Goal: Information Seeking & Learning: Learn about a topic

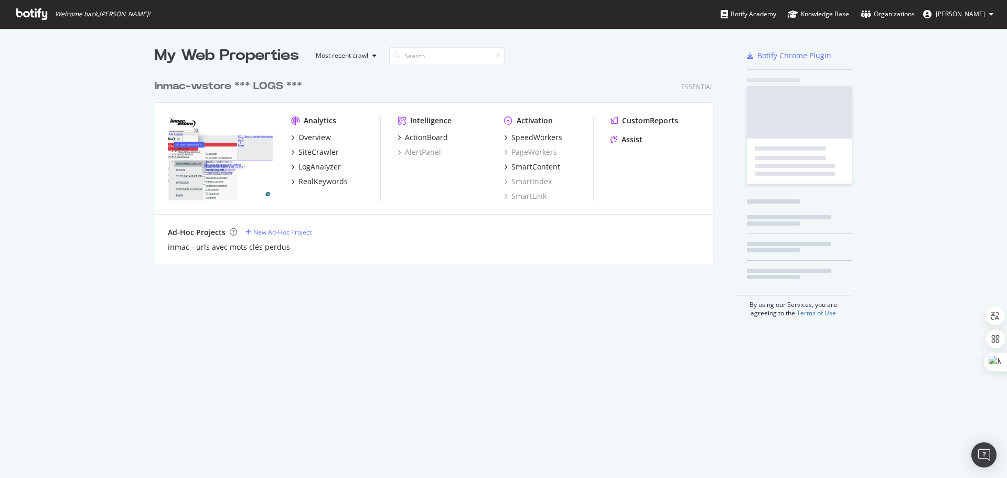
scroll to position [190, 559]
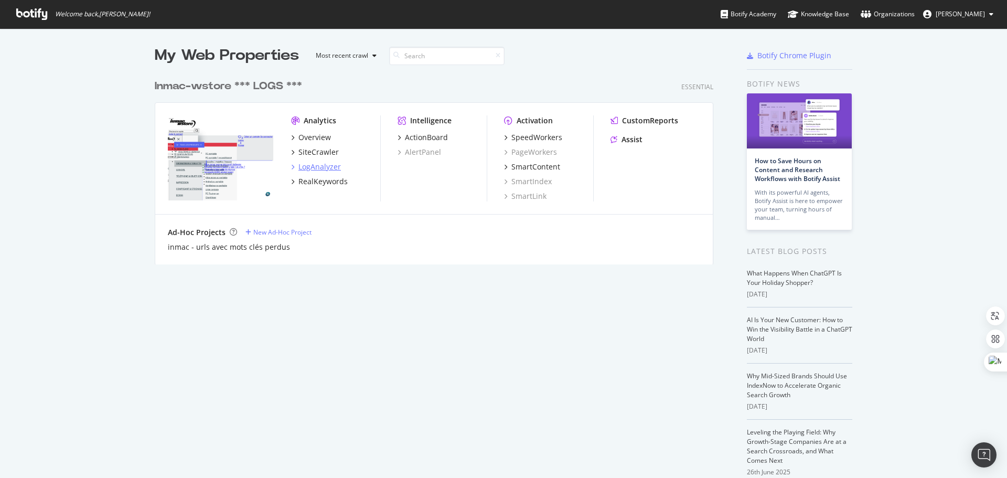
click at [323, 165] on div "LogAnalyzer" at bounding box center [319, 167] width 42 height 10
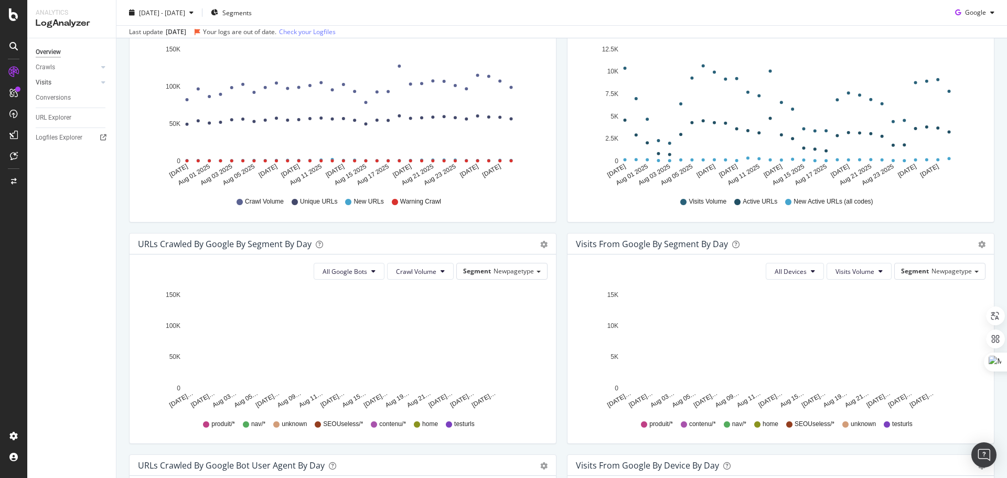
scroll to position [157, 0]
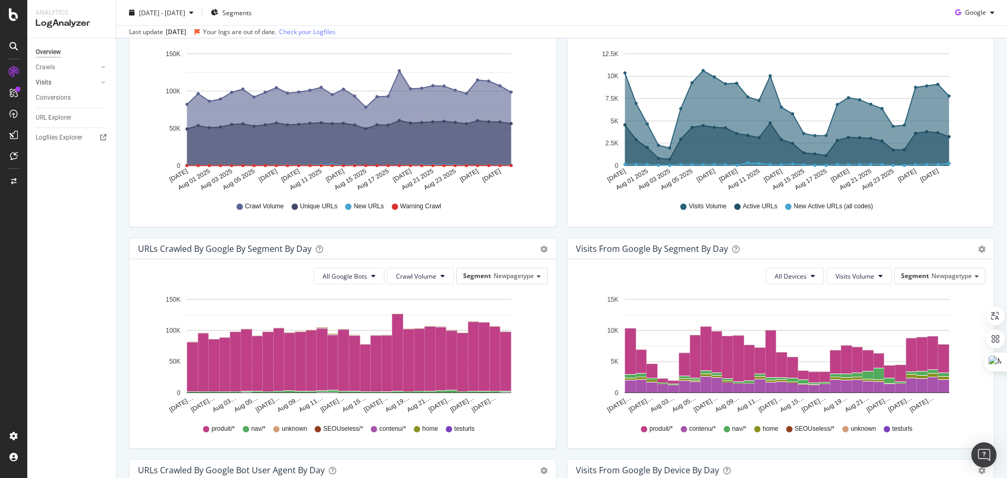
click at [52, 86] on link "Visits" at bounding box center [67, 82] width 62 height 11
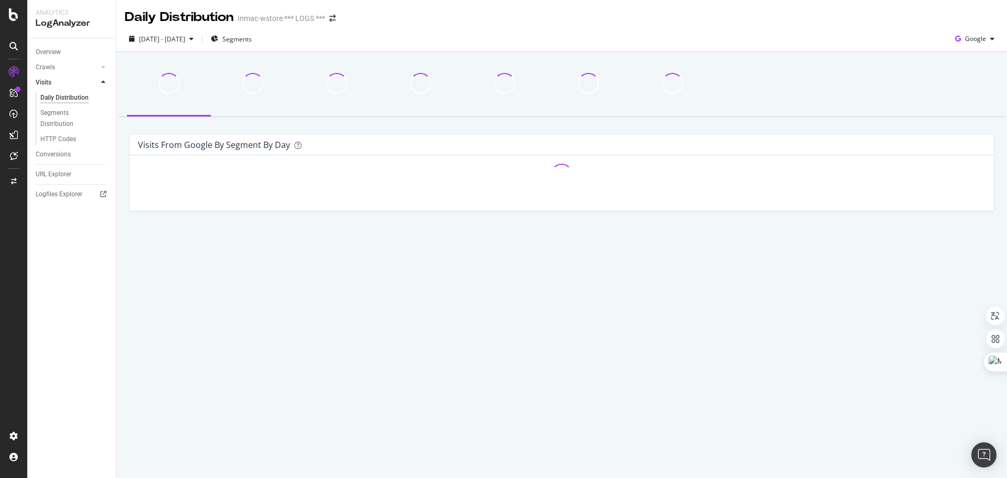
click at [65, 98] on div "Daily Distribution" at bounding box center [64, 97] width 48 height 11
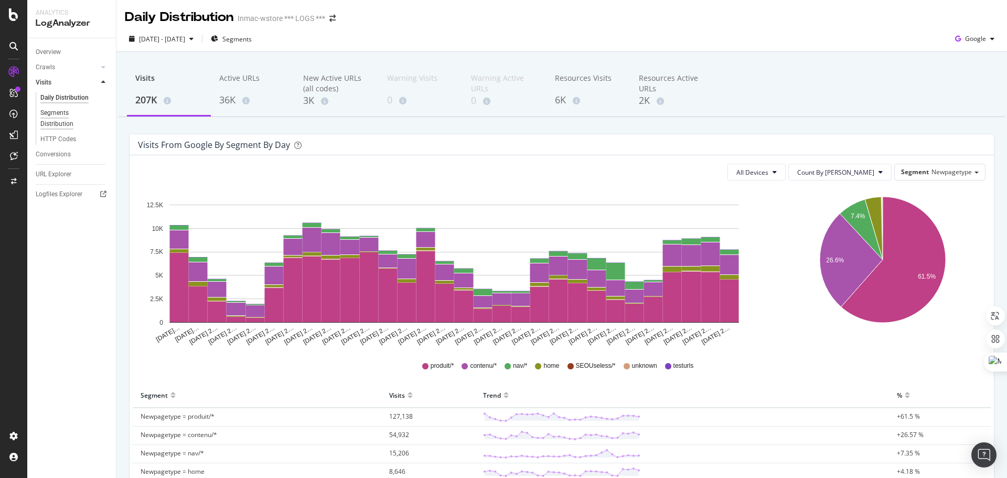
click at [59, 113] on div "Segments Distribution" at bounding box center [69, 119] width 58 height 22
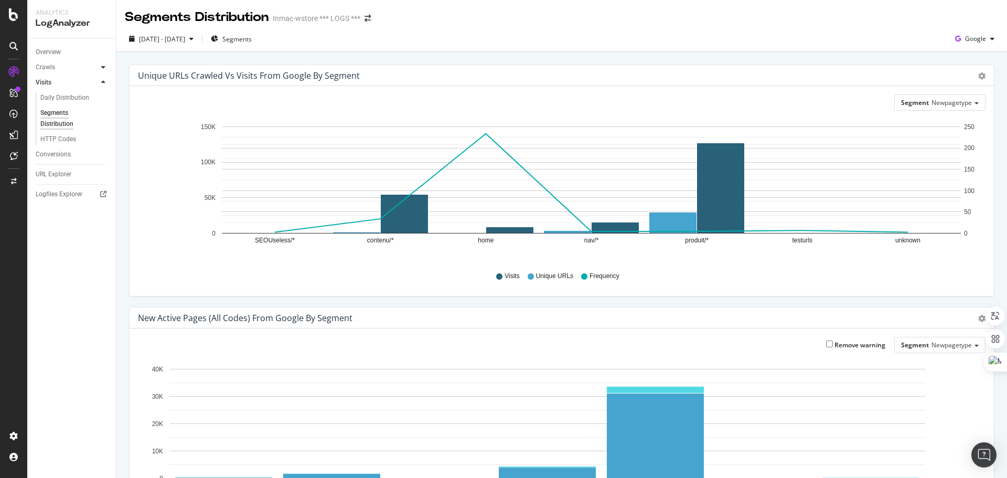
click at [101, 70] on icon at bounding box center [103, 67] width 4 height 6
click at [51, 98] on div "Conversions" at bounding box center [53, 97] width 35 height 11
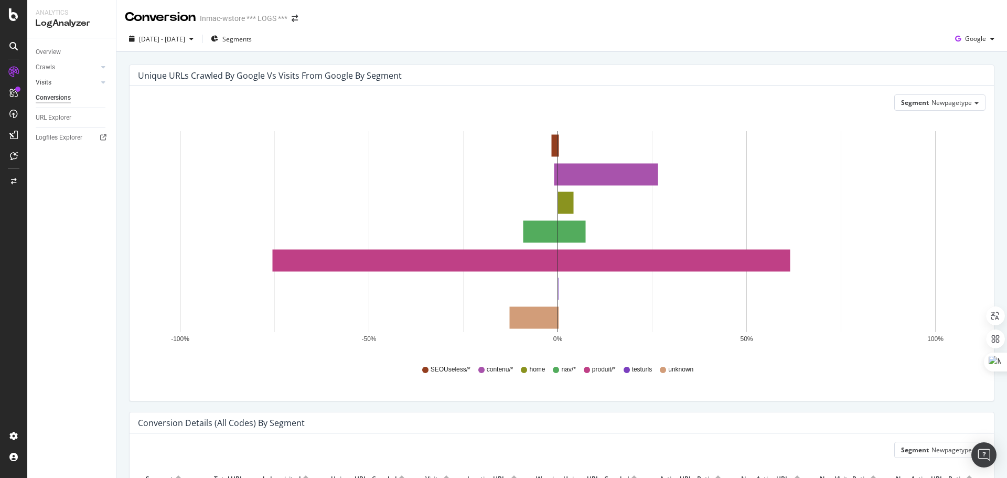
click at [83, 82] on link "Visits" at bounding box center [67, 82] width 62 height 11
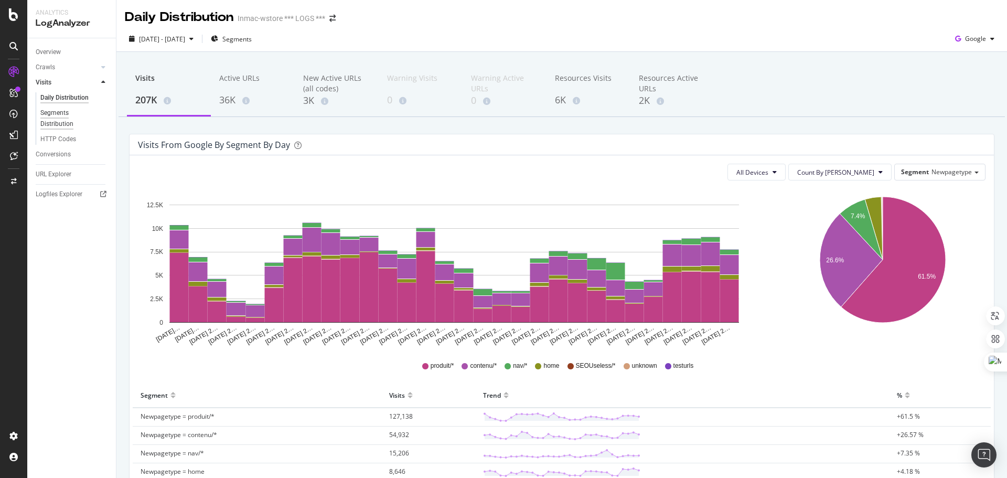
click at [63, 110] on div "Segments Distribution" at bounding box center [69, 119] width 58 height 22
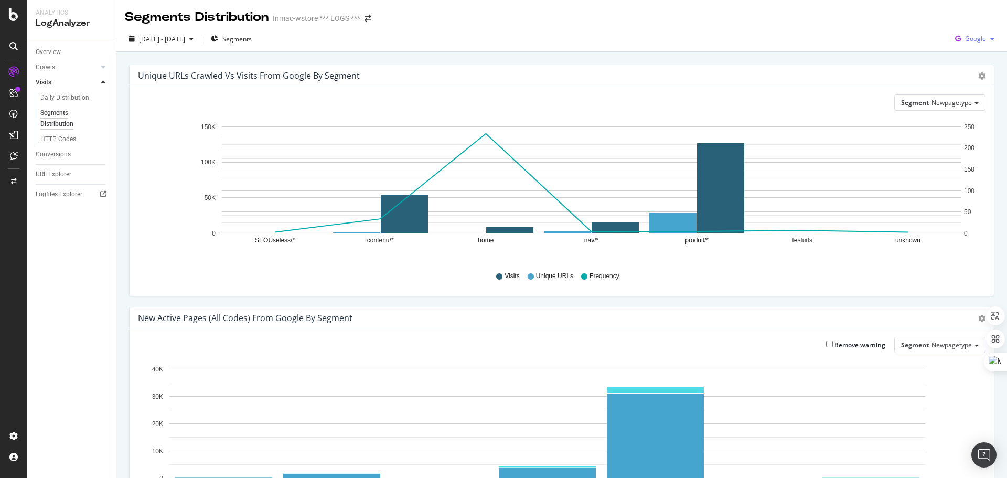
click at [965, 42] on span "Google" at bounding box center [975, 38] width 21 height 9
click at [969, 97] on span "OpenAI" at bounding box center [974, 98] width 39 height 9
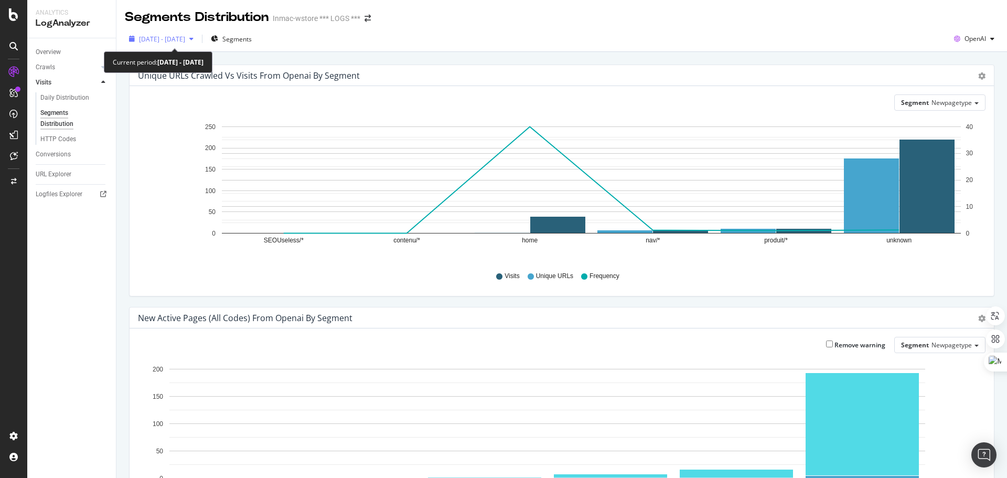
click at [185, 39] on span "[DATE] - [DATE]" at bounding box center [162, 39] width 46 height 9
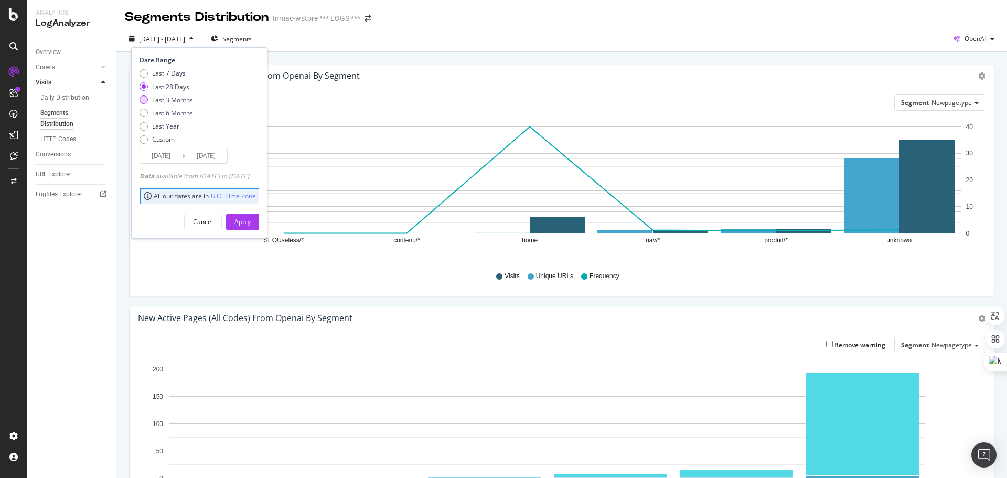
click at [142, 102] on div "Last 3 Months" at bounding box center [143, 99] width 8 height 8
type input "2025/05/29"
click at [251, 220] on div "Apply" at bounding box center [242, 221] width 16 height 9
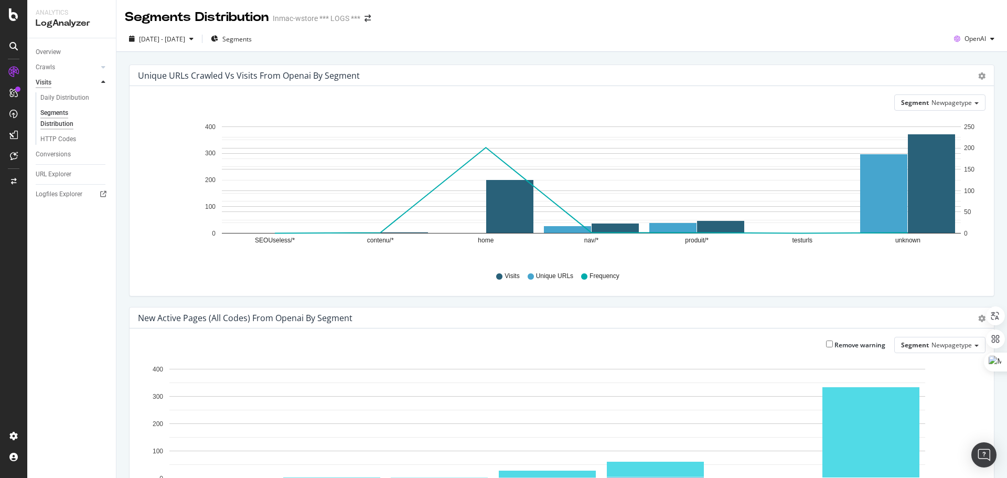
click at [45, 83] on div "Visits" at bounding box center [44, 82] width 16 height 11
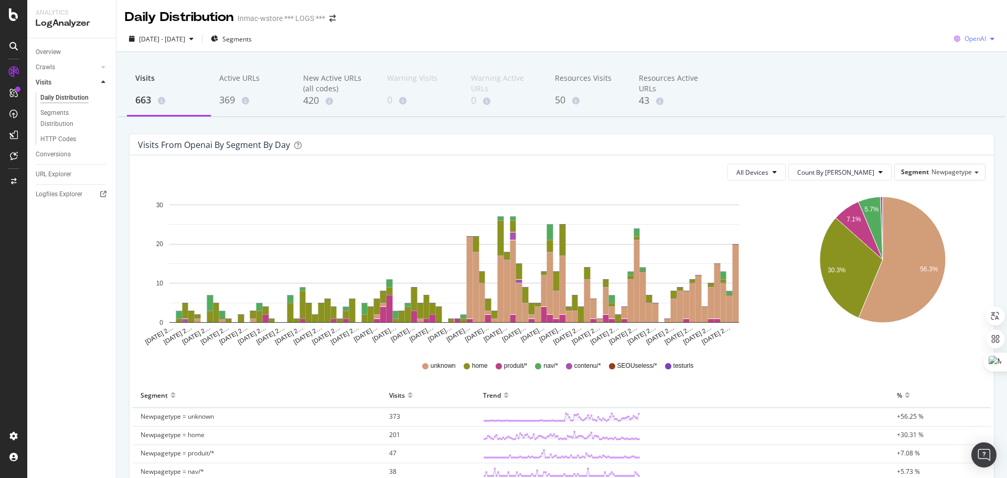
click at [967, 36] on span "OpenAI" at bounding box center [975, 38] width 22 height 9
click at [185, 39] on span "2025 May. 29th - Aug. 28th" at bounding box center [162, 39] width 46 height 9
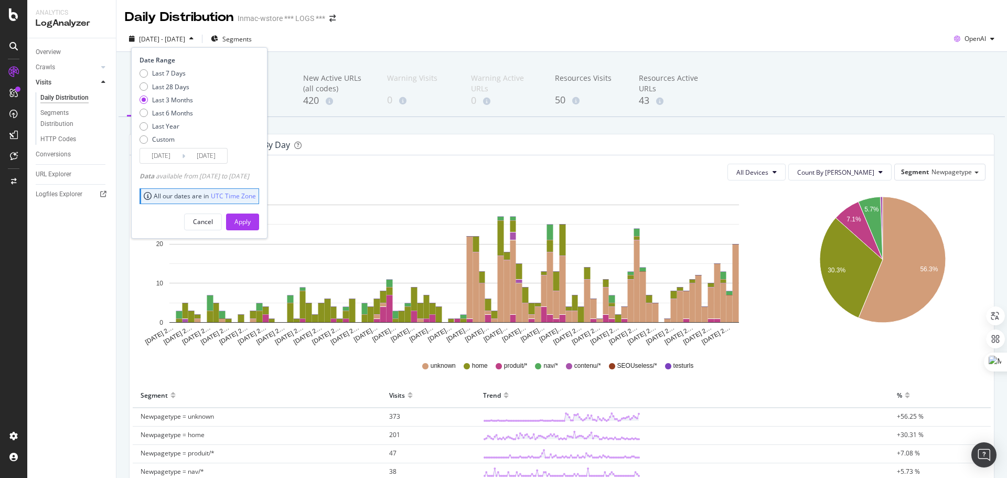
drag, startPoint x: 437, startPoint y: 28, endPoint x: 445, endPoint y: 27, distance: 7.4
click at [437, 27] on div "2025 May. 29th - Aug. 28th Segments Date Range Last 7 Days Last 28 Days Last 3 …" at bounding box center [561, 39] width 890 height 26
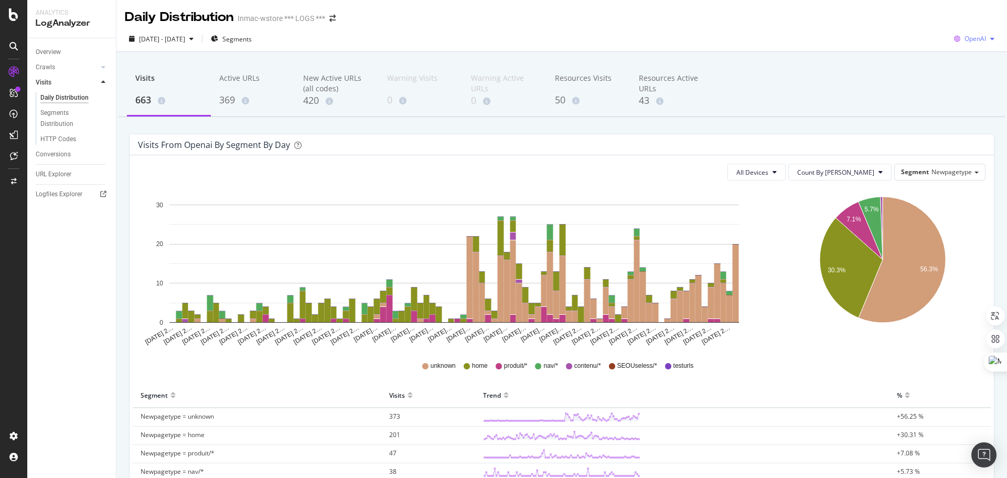
click at [969, 41] on span "OpenAI" at bounding box center [975, 38] width 22 height 9
click at [228, 99] on div "369" at bounding box center [252, 100] width 67 height 14
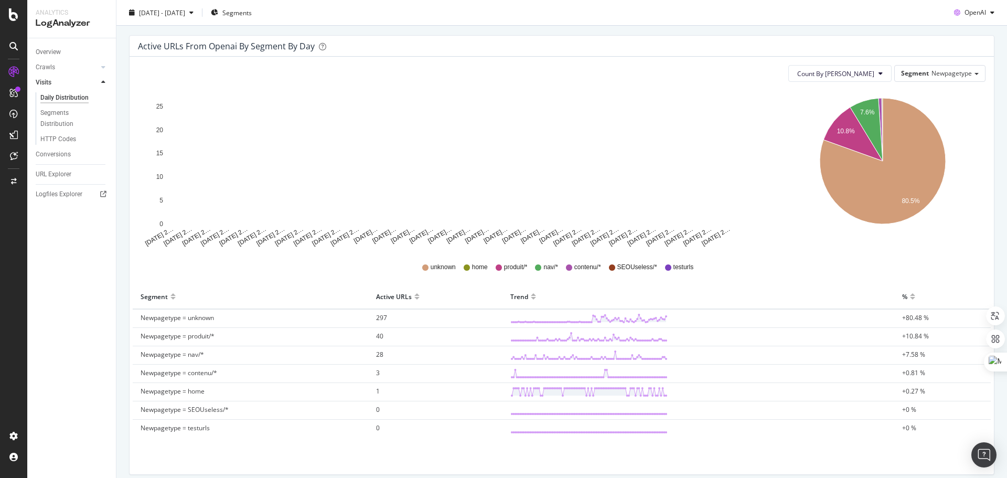
scroll to position [143, 0]
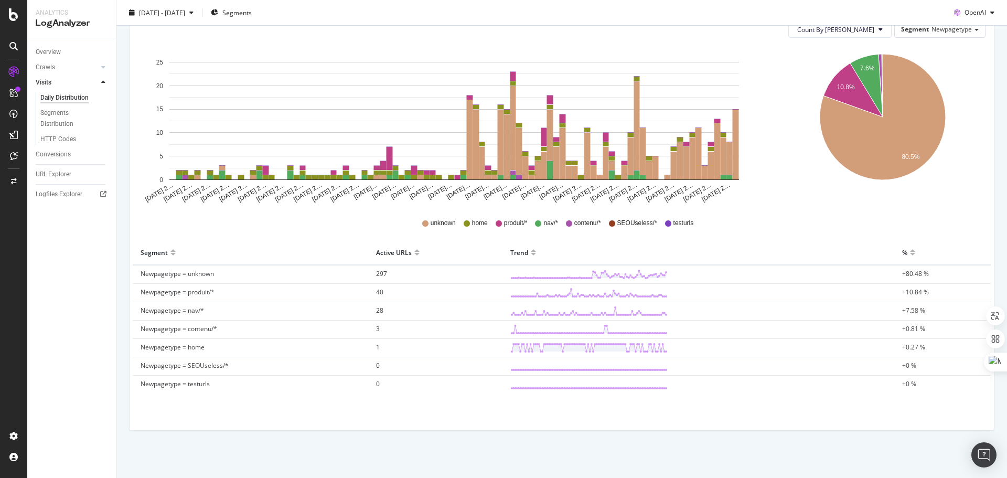
click at [416, 254] on div "Active URLs" at bounding box center [435, 252] width 119 height 17
click at [415, 254] on div at bounding box center [416, 257] width 5 height 8
click at [417, 248] on div "Active URLs" at bounding box center [435, 252] width 119 height 17
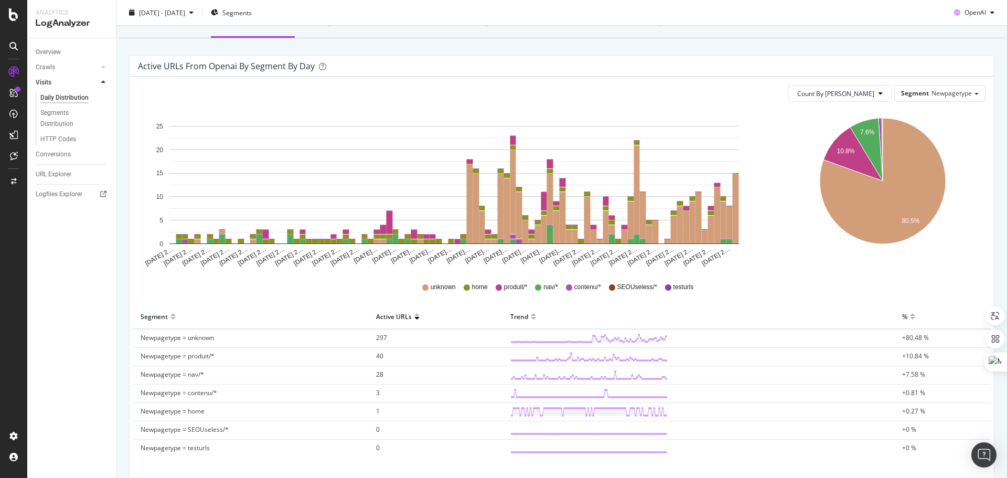
scroll to position [0, 0]
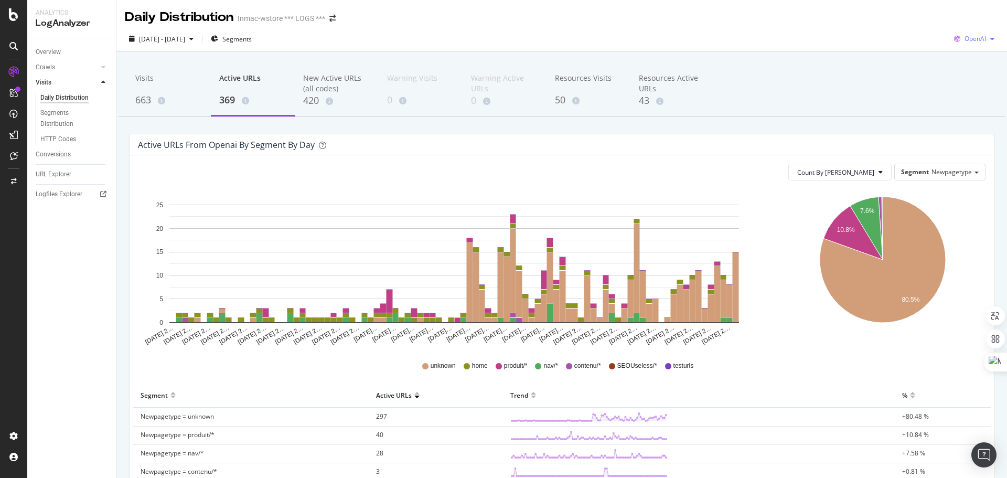
click at [968, 41] on span "OpenAI" at bounding box center [975, 38] width 22 height 9
click at [961, 114] on span "Other AI Bots" at bounding box center [974, 117] width 39 height 9
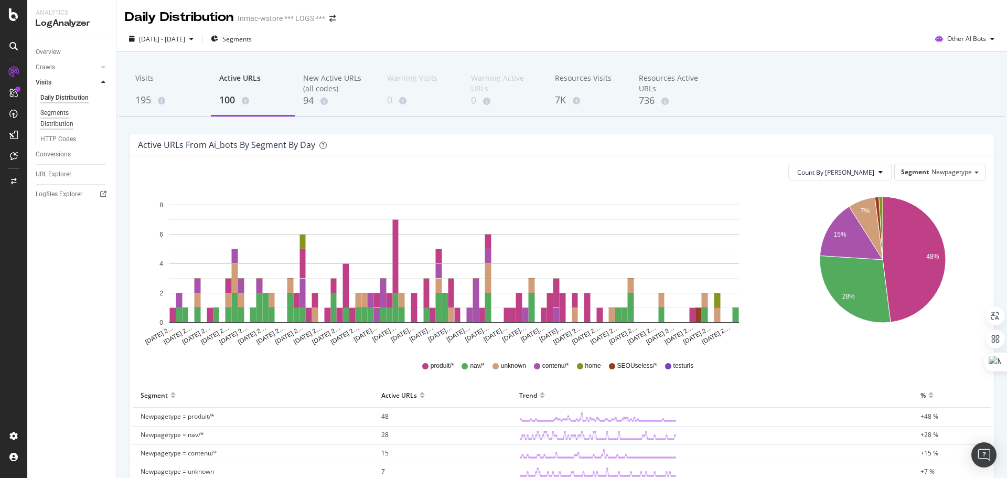
click at [66, 126] on div "Segments Distribution" at bounding box center [69, 119] width 58 height 22
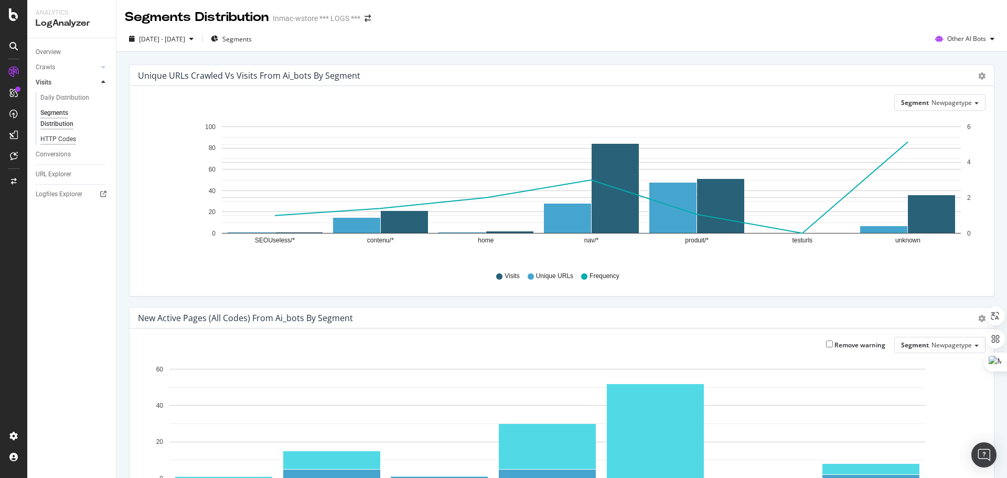
click at [59, 139] on div "HTTP Codes" at bounding box center [58, 139] width 36 height 11
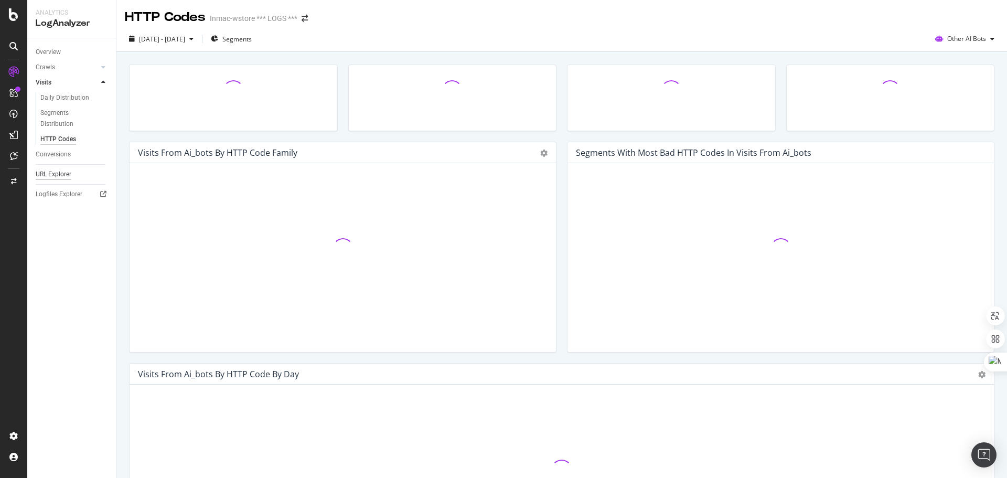
click at [60, 175] on div "URL Explorer" at bounding box center [54, 174] width 36 height 11
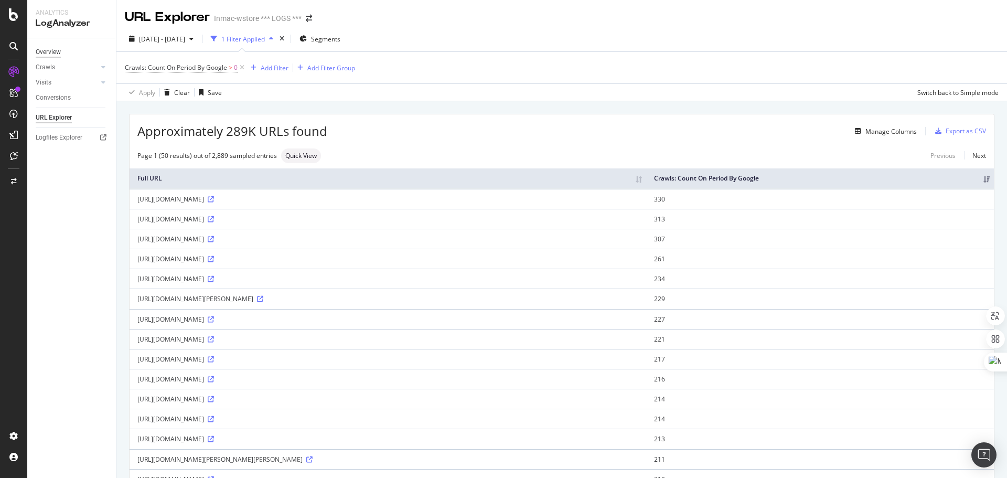
click at [58, 48] on div "Overview" at bounding box center [48, 52] width 25 height 11
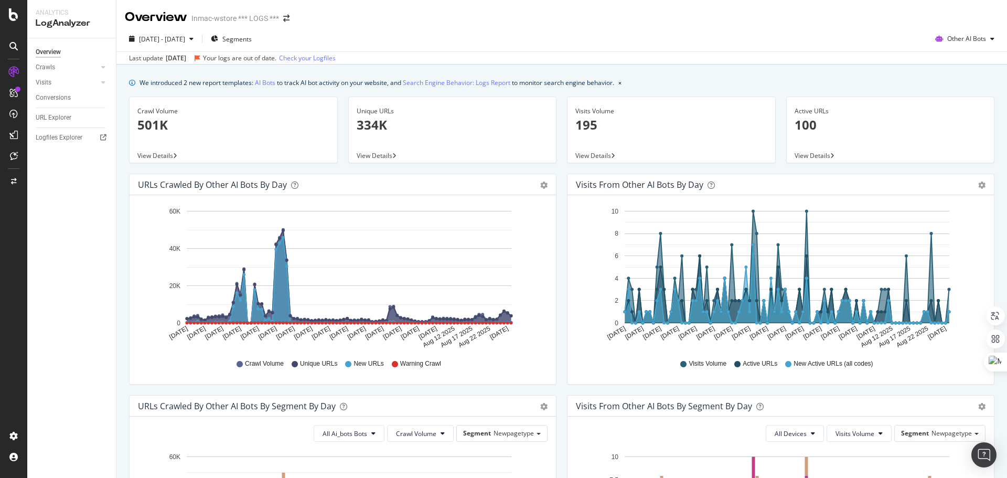
click at [369, 156] on span "View Details" at bounding box center [375, 155] width 36 height 9
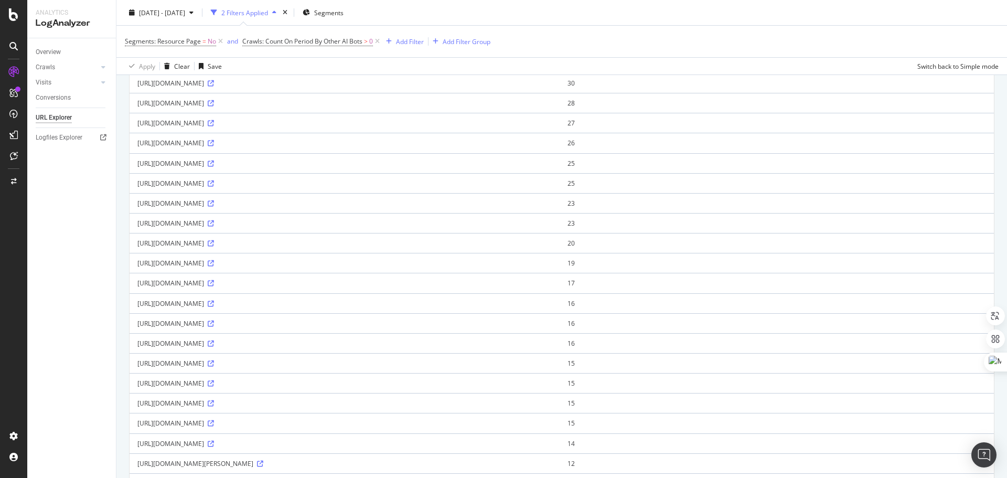
scroll to position [157, 0]
click at [262, 246] on div "https://www.inmac-wstore.com/guides-achat-reseau-antenne-wifi-installation-exte…" at bounding box center [344, 241] width 414 height 9
click at [253, 286] on div "https://www.inmac-wstore.com/guides-achat-ordinateur-comment-nettoyer-pc-portab…" at bounding box center [344, 281] width 414 height 9
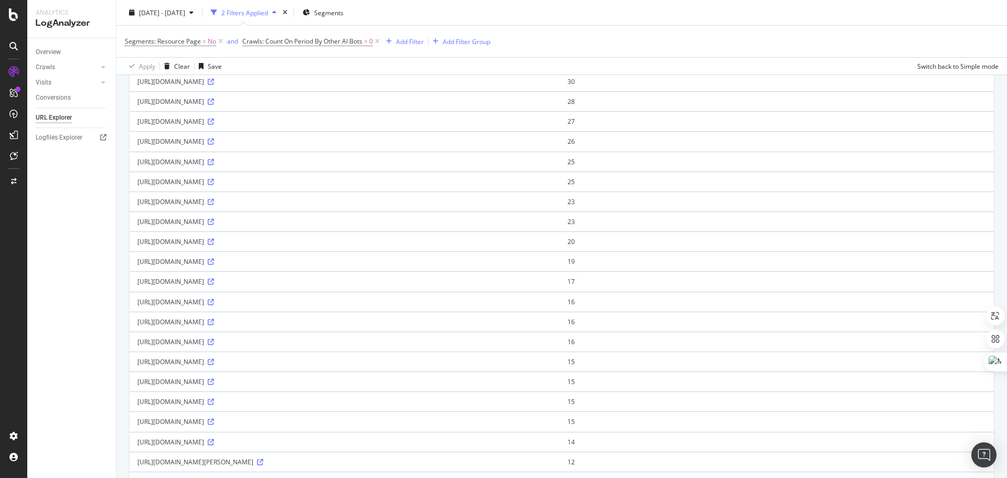
click at [253, 286] on div "https://www.inmac-wstore.com/guides-achat-ordinateur-comment-nettoyer-pc-portab…" at bounding box center [344, 281] width 414 height 9
click at [343, 306] on div "https://www.inmac-wstore.com/hp-color-laserjet-professional-cp5225dn-imprimante…" at bounding box center [344, 301] width 414 height 9
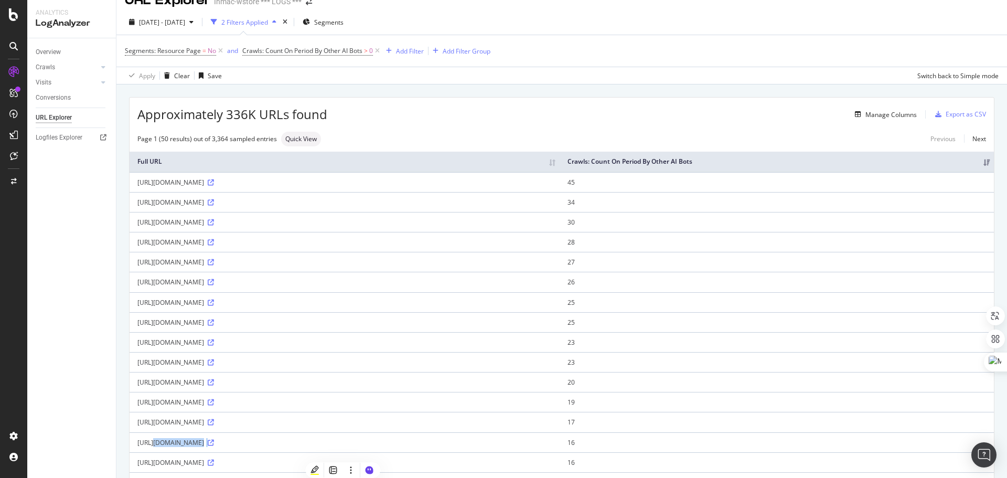
scroll to position [0, 0]
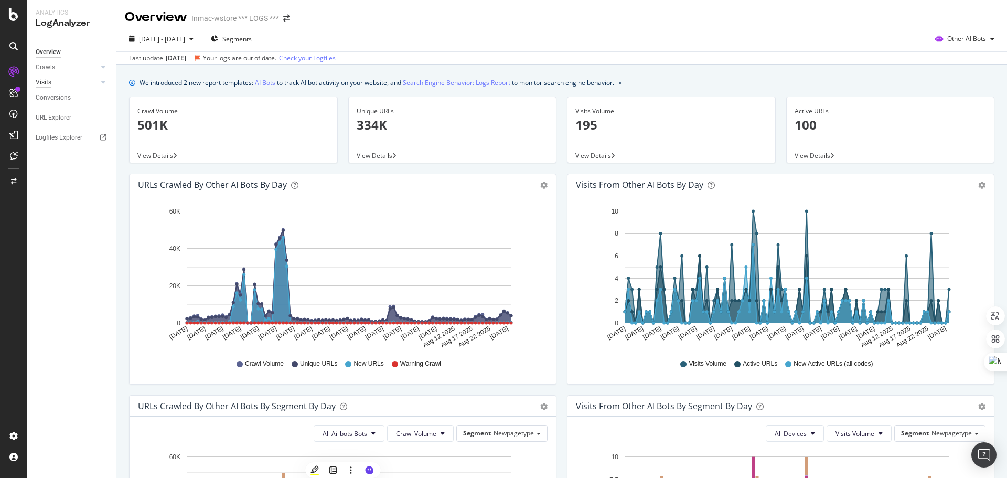
click at [47, 79] on div "Visits" at bounding box center [44, 82] width 16 height 11
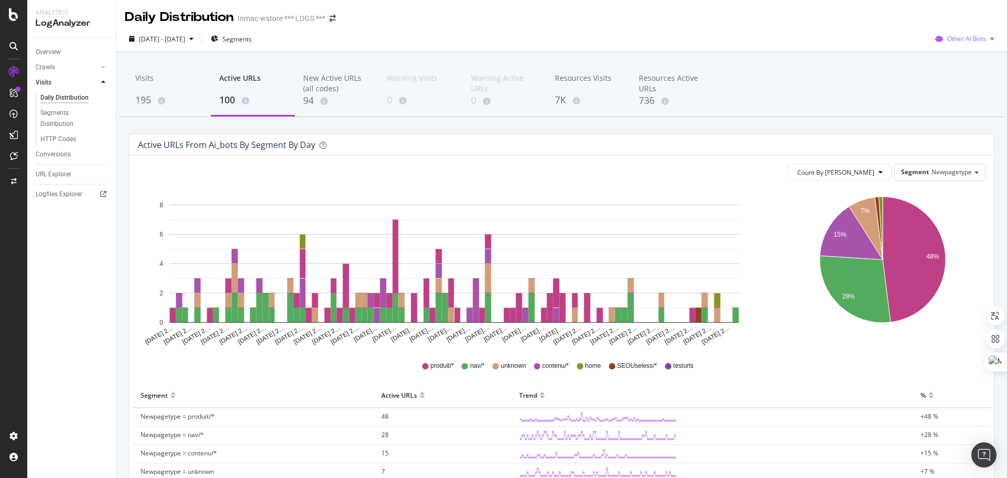
click at [952, 34] on div "Other AI Bots" at bounding box center [965, 39] width 68 height 16
click at [954, 96] on span "OpenAI" at bounding box center [969, 98] width 41 height 9
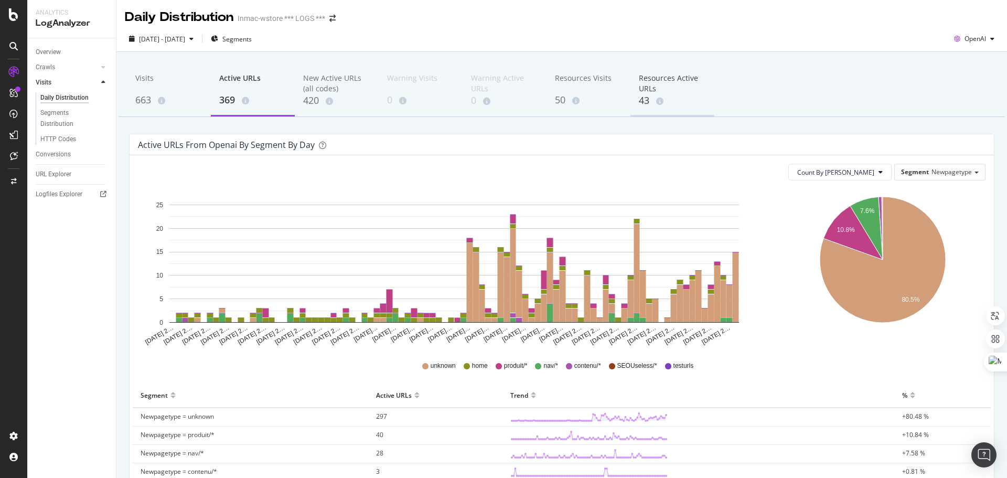
click at [640, 89] on div "Resources Active URLs" at bounding box center [672, 83] width 67 height 21
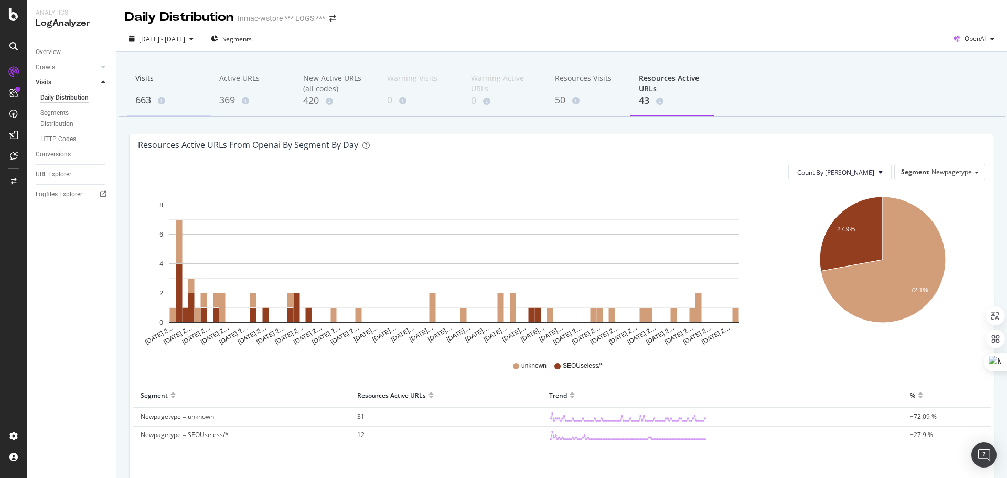
click at [136, 85] on div "Visits" at bounding box center [168, 83] width 67 height 20
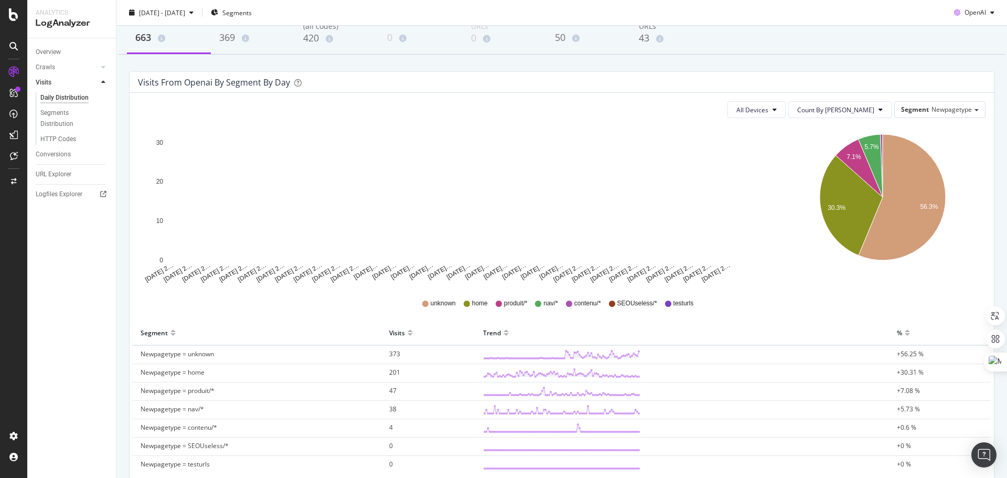
scroll to position [143, 0]
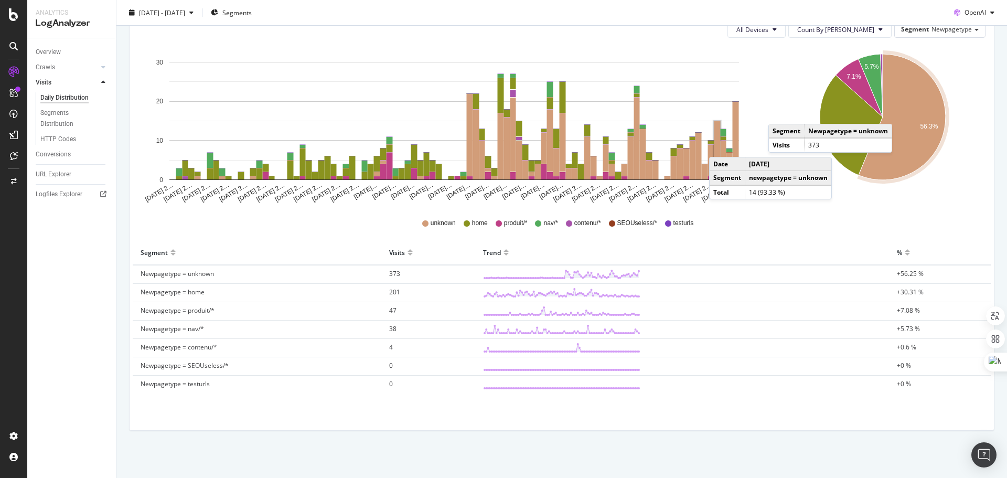
click at [895, 113] on icon "A chart." at bounding box center [901, 117] width 87 height 126
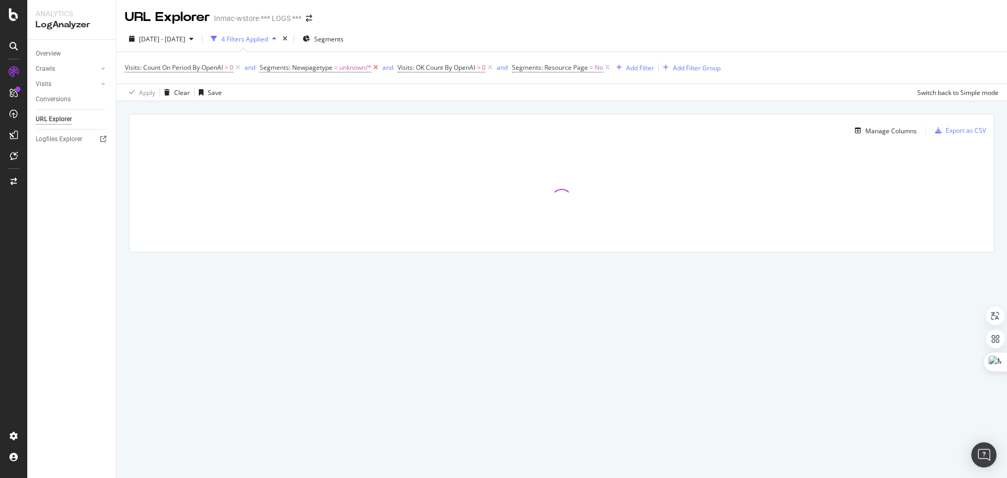
click at [379, 68] on icon at bounding box center [375, 67] width 9 height 10
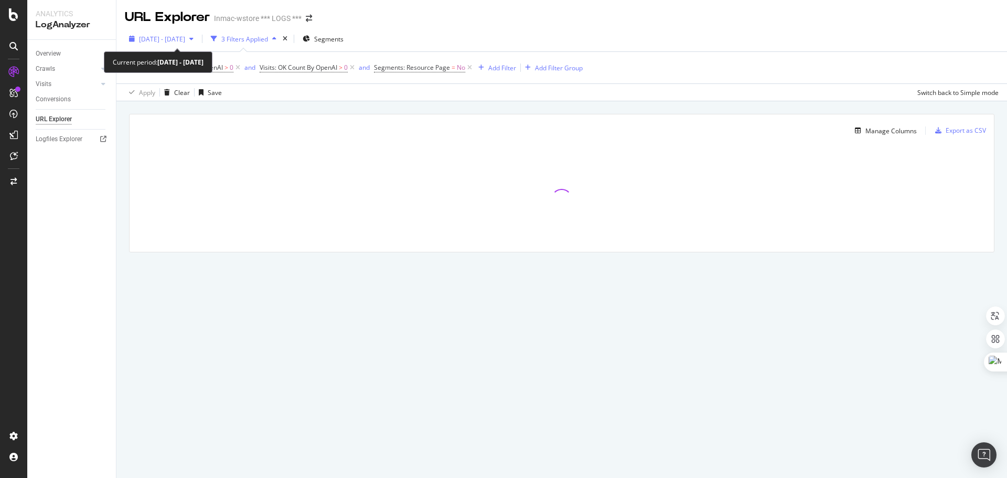
click at [198, 39] on div "button" at bounding box center [191, 39] width 13 height 6
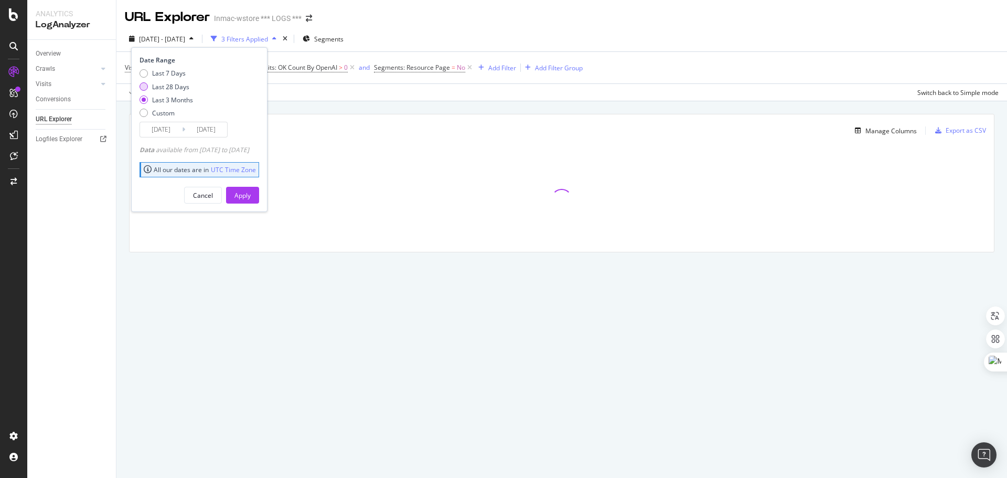
click at [146, 91] on div "Last 28 Days" at bounding box center [165, 86] width 53 height 9
type input "[DATE]"
click at [251, 198] on div "Apply" at bounding box center [242, 195] width 16 height 9
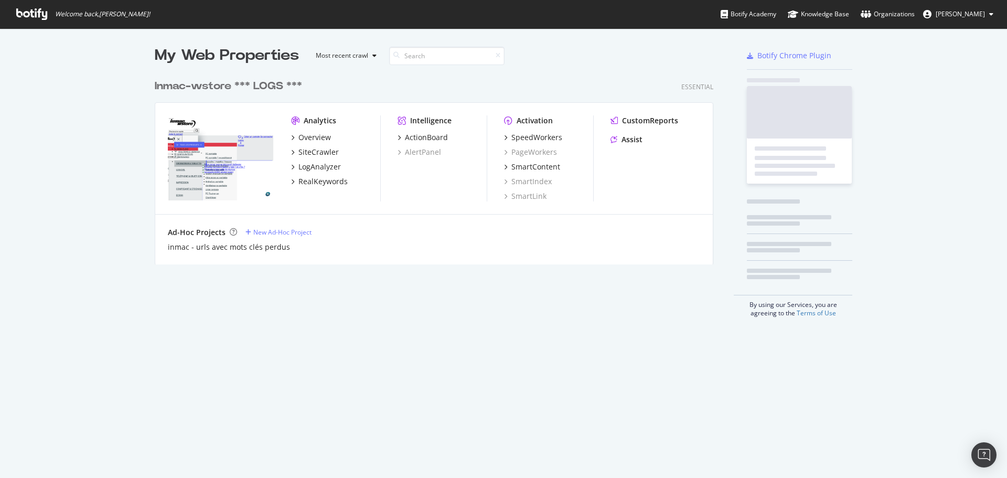
scroll to position [470, 991]
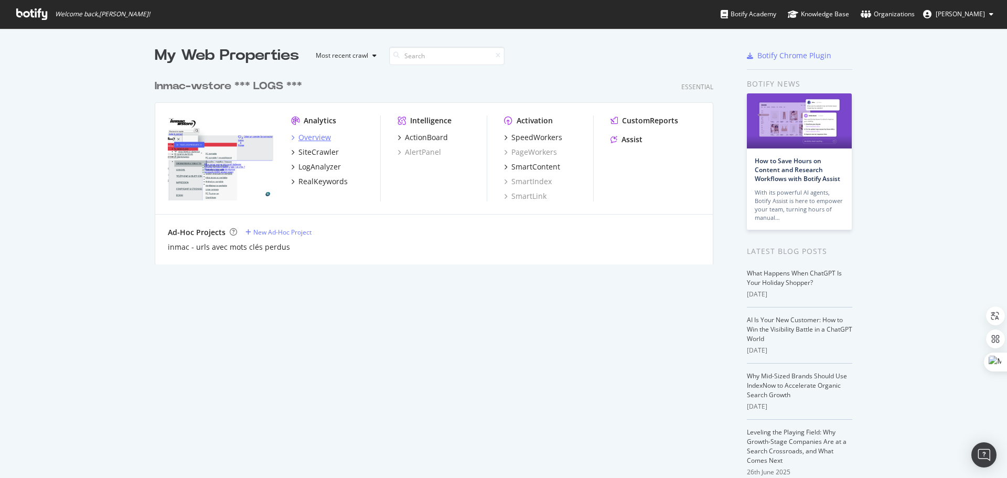
click at [313, 133] on div "Overview" at bounding box center [314, 137] width 33 height 10
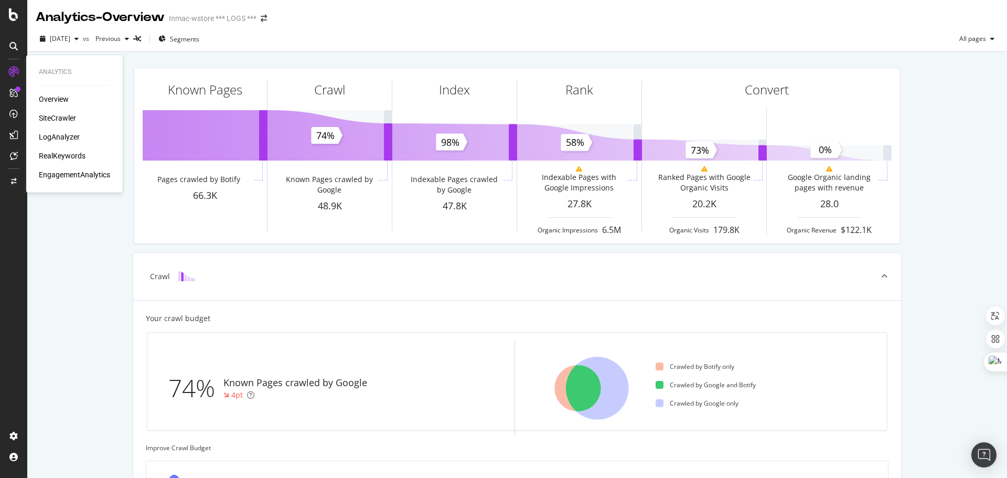
click at [71, 135] on div "LogAnalyzer" at bounding box center [59, 137] width 41 height 10
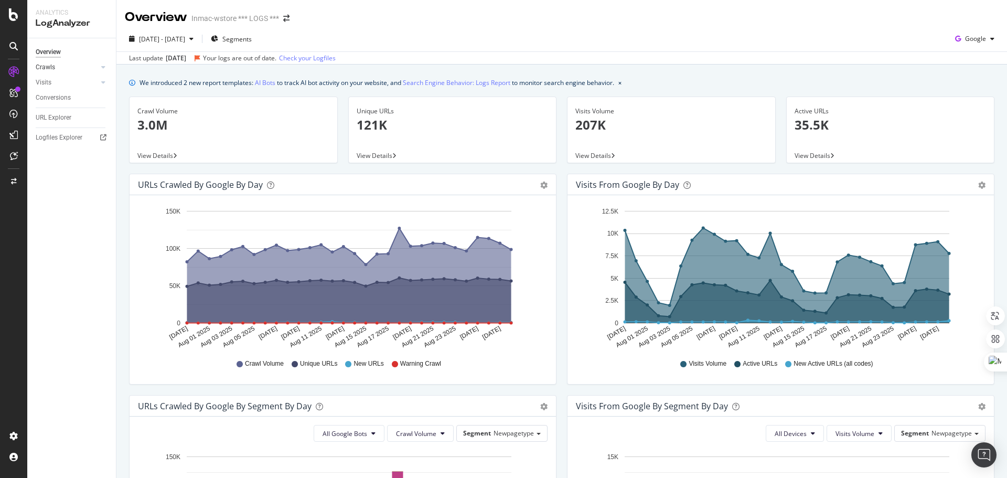
click at [94, 66] on div at bounding box center [93, 67] width 10 height 10
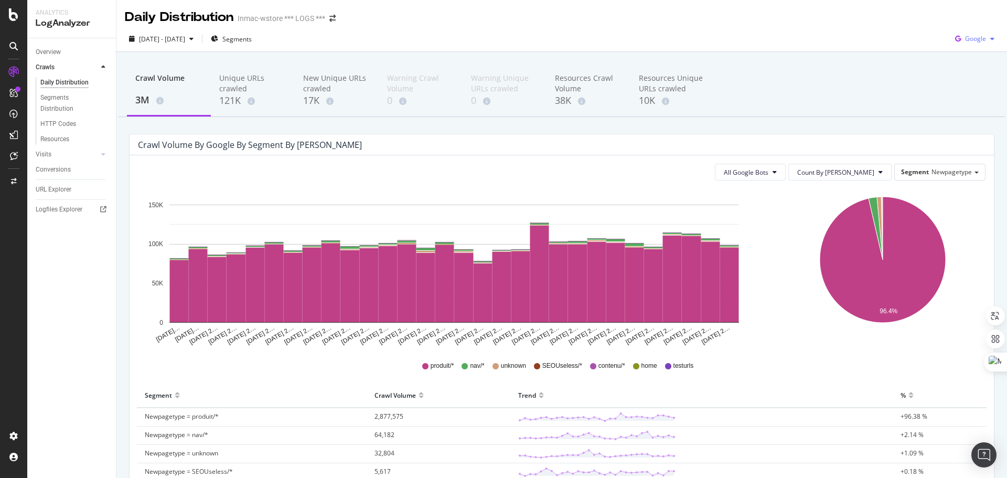
click at [965, 35] on span "Google" at bounding box center [975, 38] width 21 height 9
click at [969, 94] on span "OpenAI" at bounding box center [974, 98] width 39 height 9
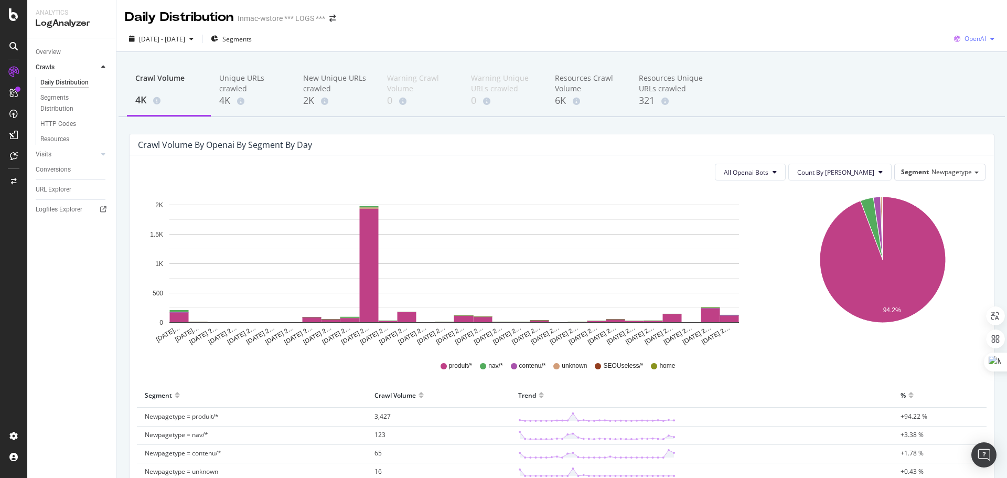
click at [966, 37] on span "OpenAI" at bounding box center [975, 38] width 22 height 9
click at [975, 120] on span "Other AI Bots" at bounding box center [974, 117] width 39 height 9
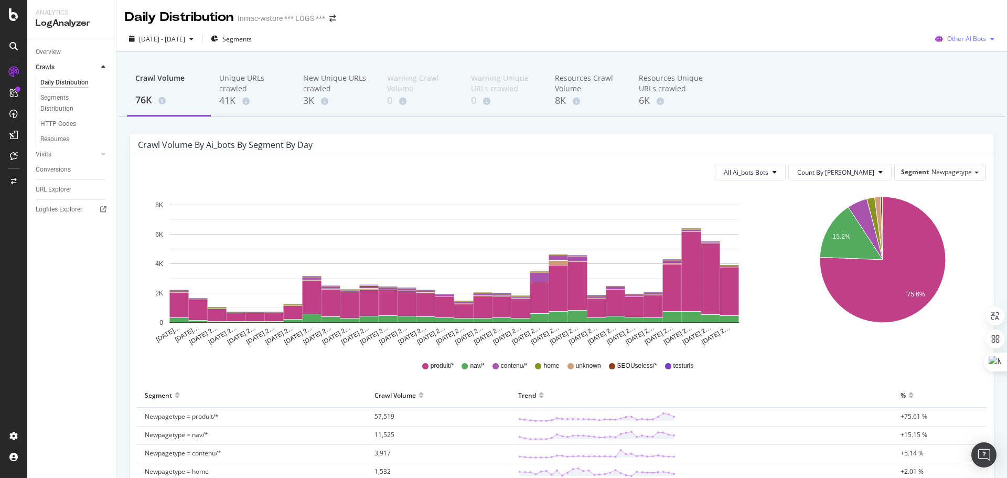
click at [954, 42] on span "Other AI Bots" at bounding box center [966, 38] width 39 height 9
click at [218, 37] on icon "button" at bounding box center [214, 39] width 7 height 6
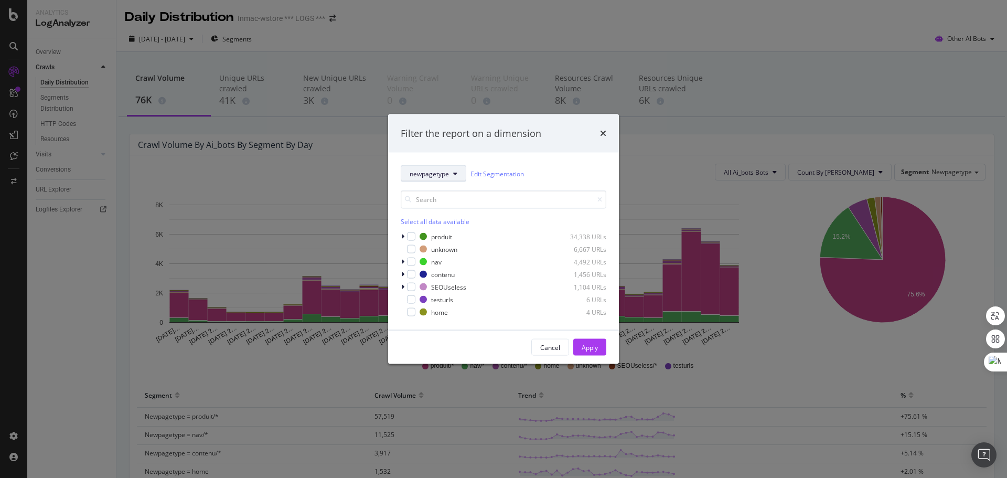
click at [450, 177] on button "newpagetype" at bounding box center [434, 173] width 66 height 17
click at [542, 156] on div "newpagetype Edit Segmentation Select all data available produit 34,338 URLs unk…" at bounding box center [503, 241] width 231 height 177
click at [598, 130] on div "Filter the report on a dimension" at bounding box center [504, 133] width 206 height 14
click at [600, 131] on icon "times" at bounding box center [603, 133] width 6 height 8
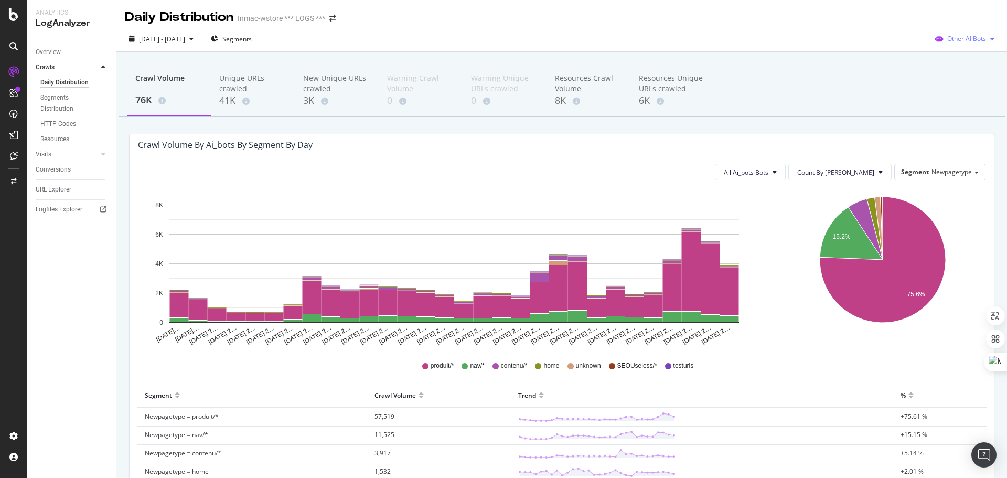
click at [960, 41] on span "Other AI Bots" at bounding box center [966, 38] width 39 height 9
click at [675, 173] on div "All Ai_bots Bots Count By Day Segment Newpagetype" at bounding box center [561, 172] width 847 height 17
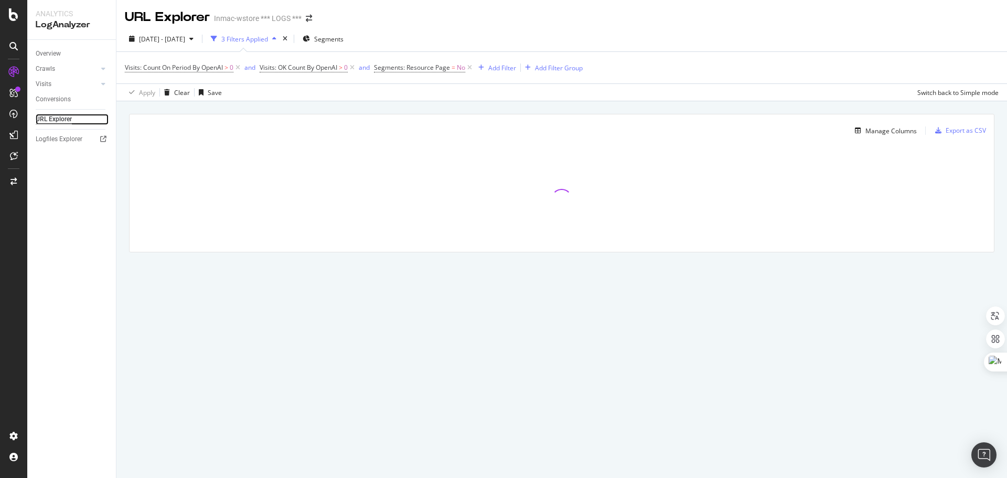
click at [53, 119] on div "URL Explorer" at bounding box center [54, 119] width 36 height 11
click at [356, 67] on icon at bounding box center [352, 67] width 9 height 10
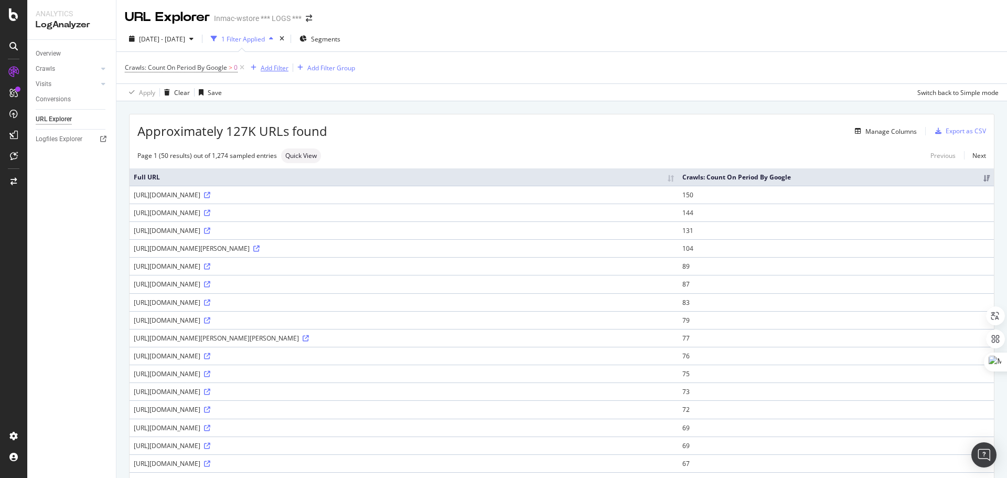
click at [276, 70] on div "Add Filter" at bounding box center [275, 67] width 28 height 9
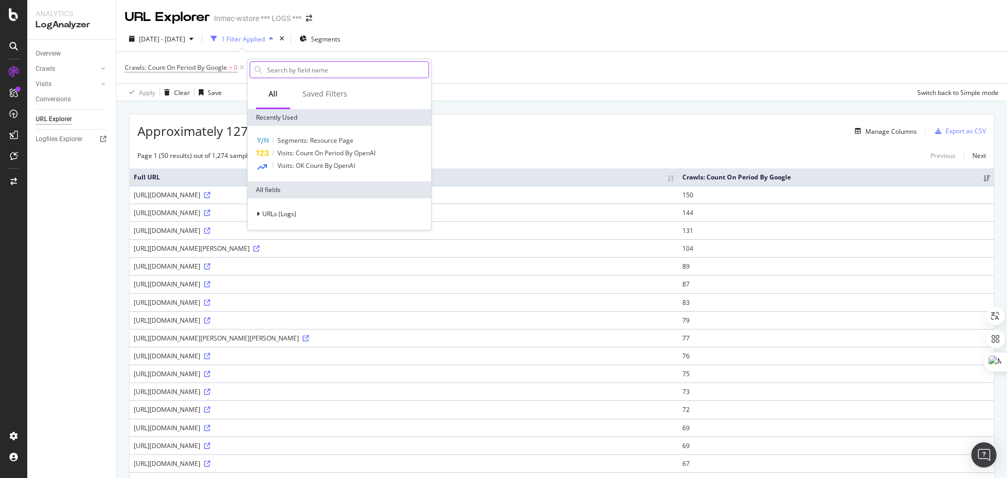
click at [285, 71] on input "text" at bounding box center [347, 70] width 163 height 16
click at [292, 71] on input "text" at bounding box center [347, 70] width 163 height 16
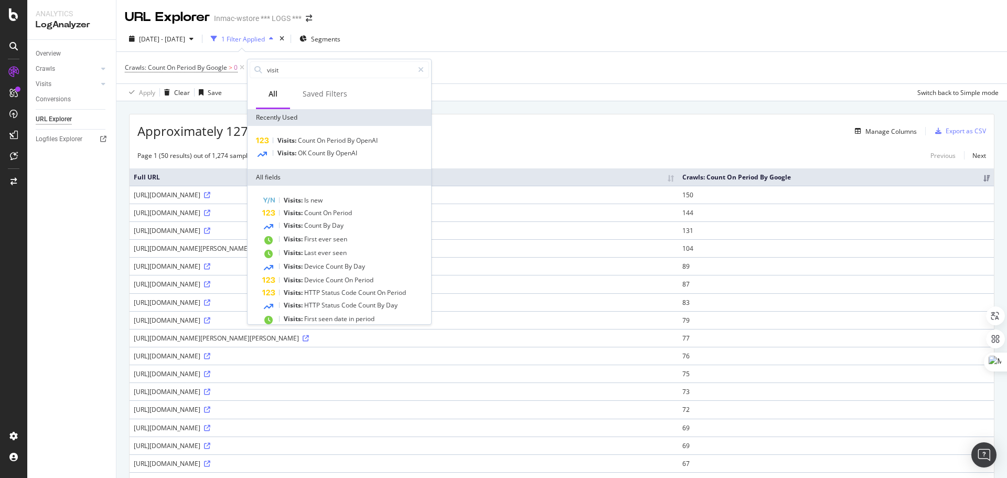
type input "visite"
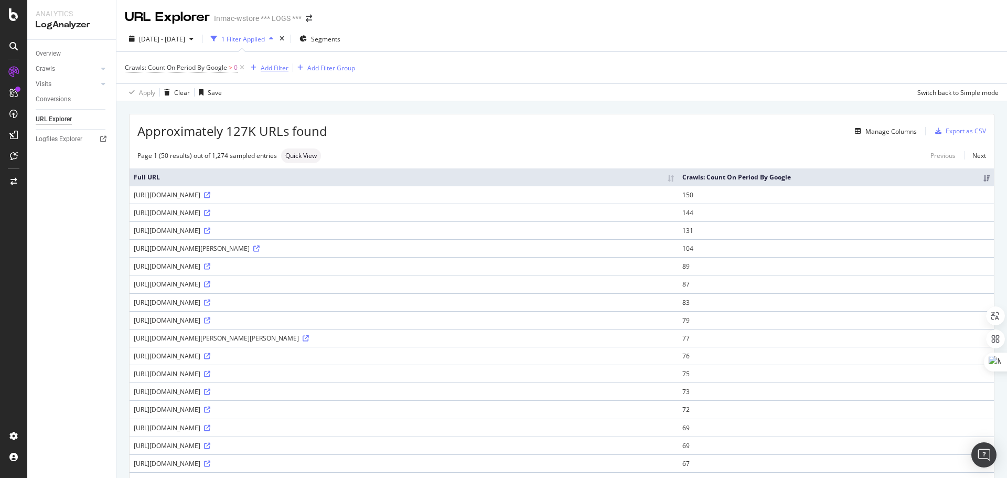
click at [271, 69] on div "Add Filter" at bounding box center [275, 67] width 28 height 9
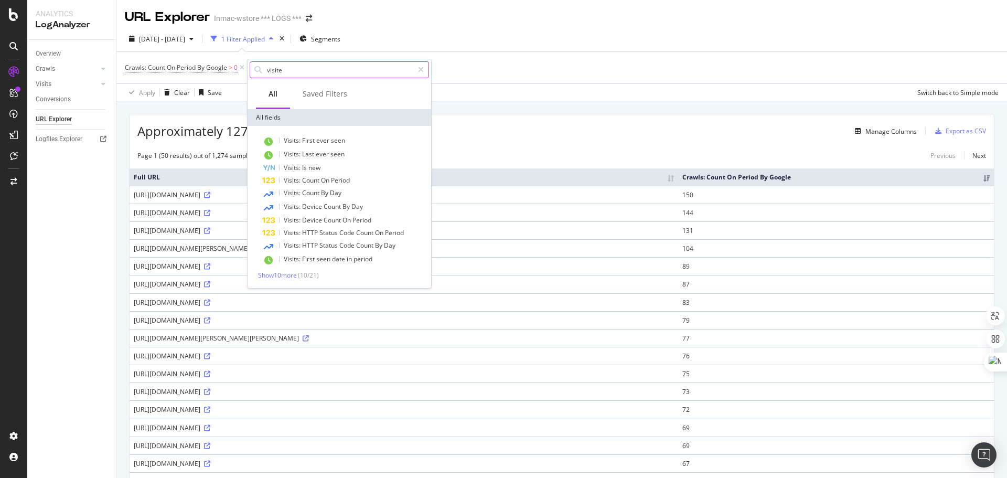
click at [308, 74] on input "visite" at bounding box center [339, 70] width 147 height 16
click at [306, 72] on input "visite" at bounding box center [339, 70] width 147 height 16
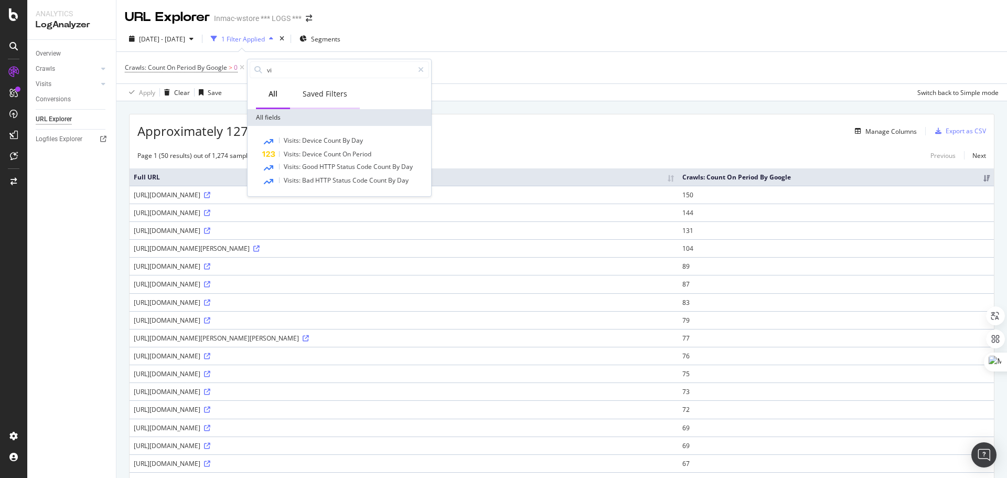
type input "v"
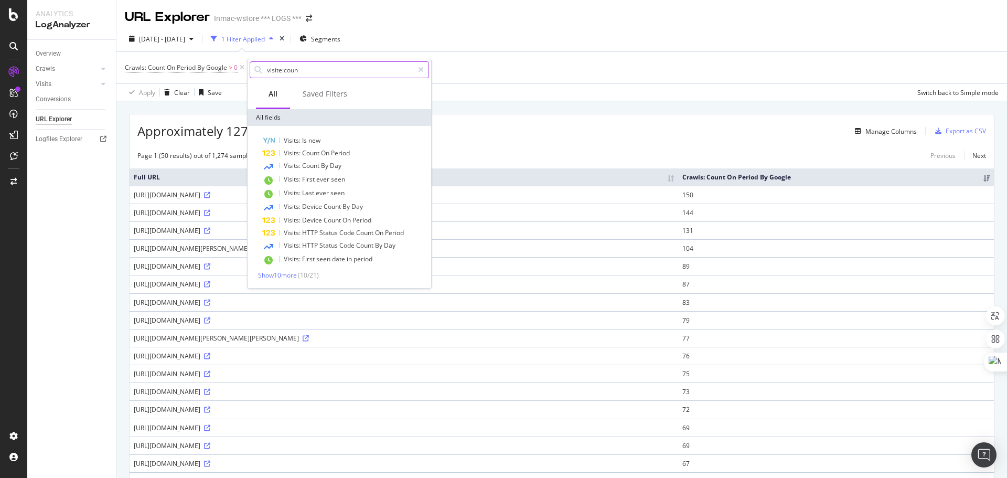
type input "visite:count"
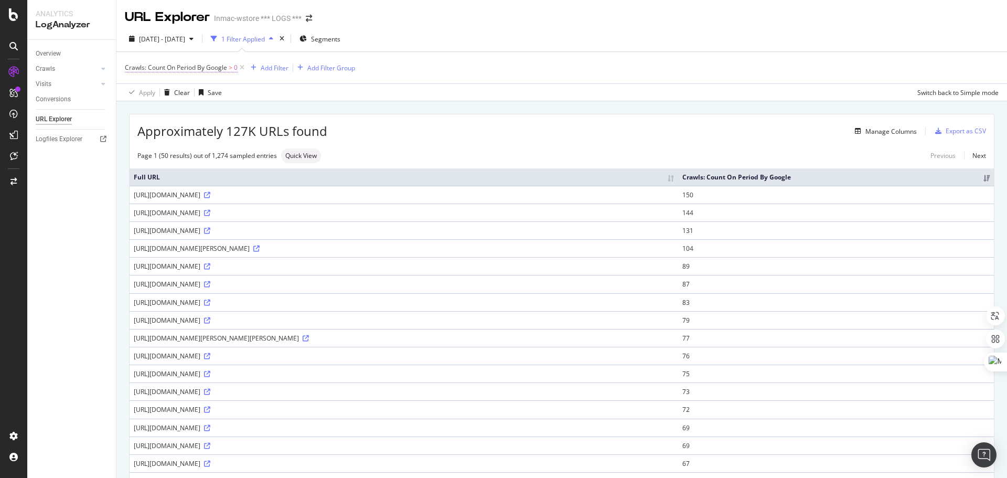
click at [197, 70] on span "Crawls: Count On Period By Google" at bounding box center [176, 67] width 102 height 9
click at [180, 109] on div "Greater than" at bounding box center [191, 109] width 115 height 17
click at [570, 71] on div "Crawls: Count On Period By Google > 0 Add Filter Add Filter Group" at bounding box center [562, 67] width 874 height 31
click at [217, 69] on span "Crawls: Count On Period By Google" at bounding box center [176, 67] width 102 height 9
click at [167, 89] on icon at bounding box center [167, 92] width 7 height 6
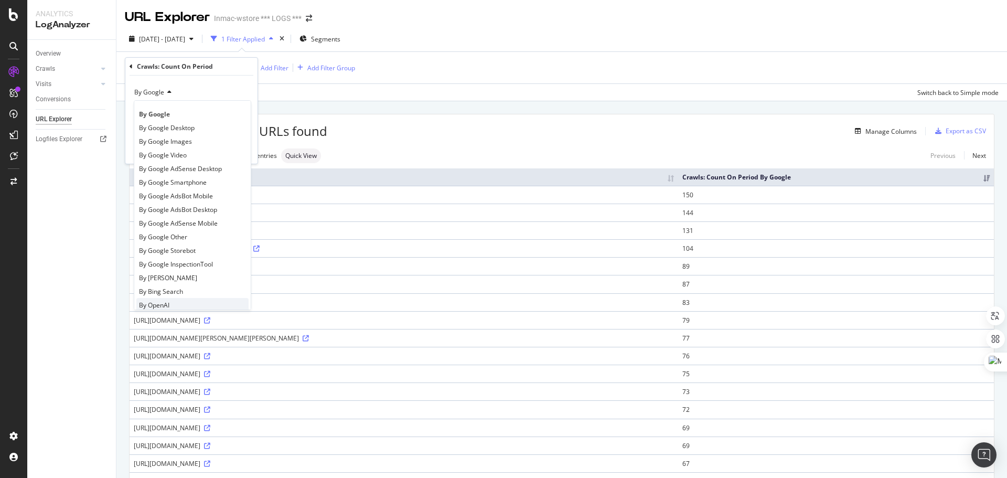
click at [168, 303] on span "By OpenAI" at bounding box center [154, 304] width 30 height 9
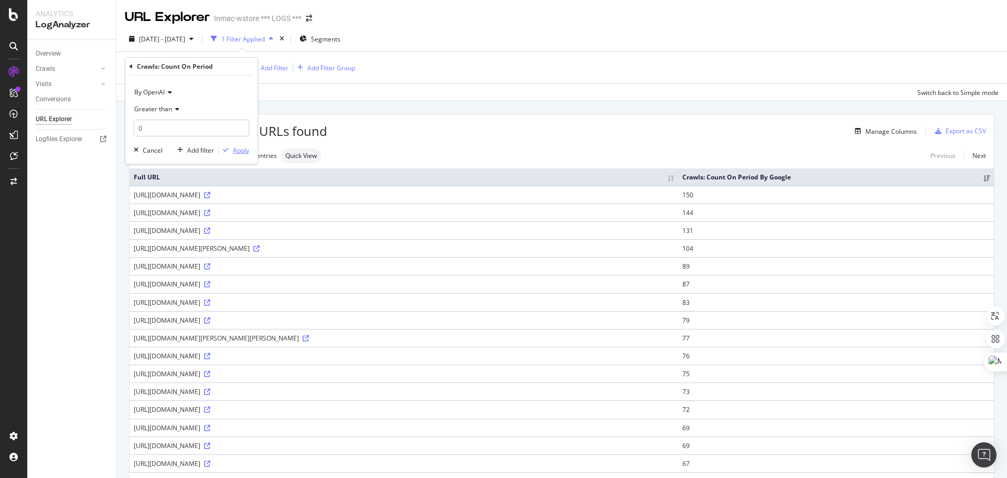
click at [239, 153] on div "Apply" at bounding box center [241, 150] width 16 height 9
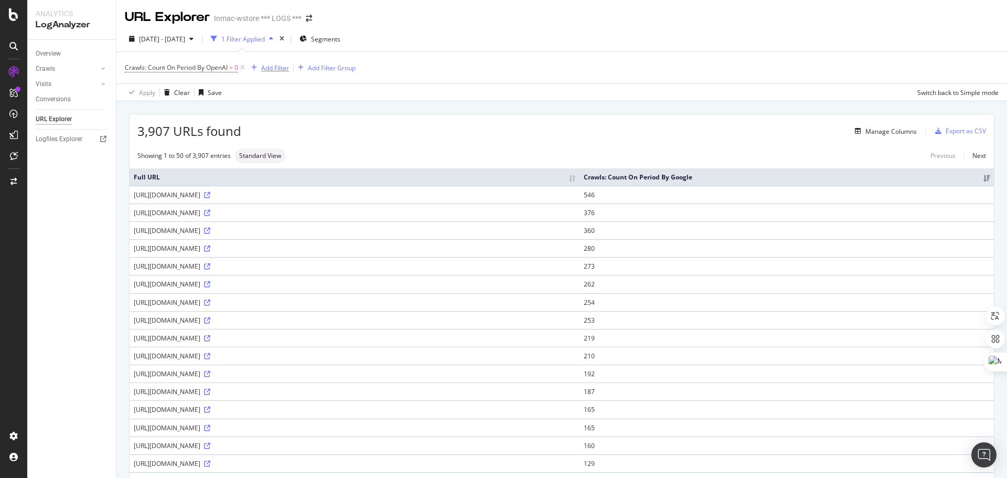
click at [271, 68] on div "Add Filter" at bounding box center [275, 67] width 28 height 9
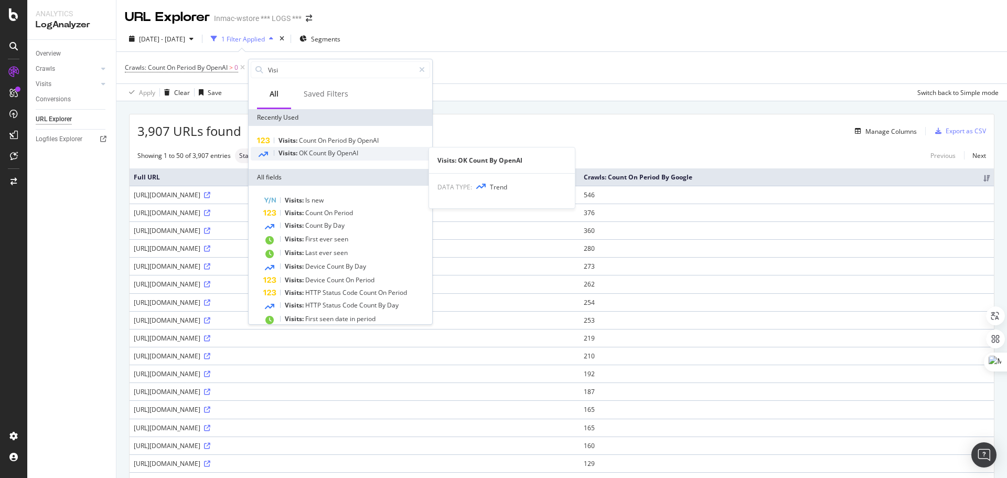
type input "Visi"
click at [333, 155] on span "By" at bounding box center [332, 152] width 9 height 9
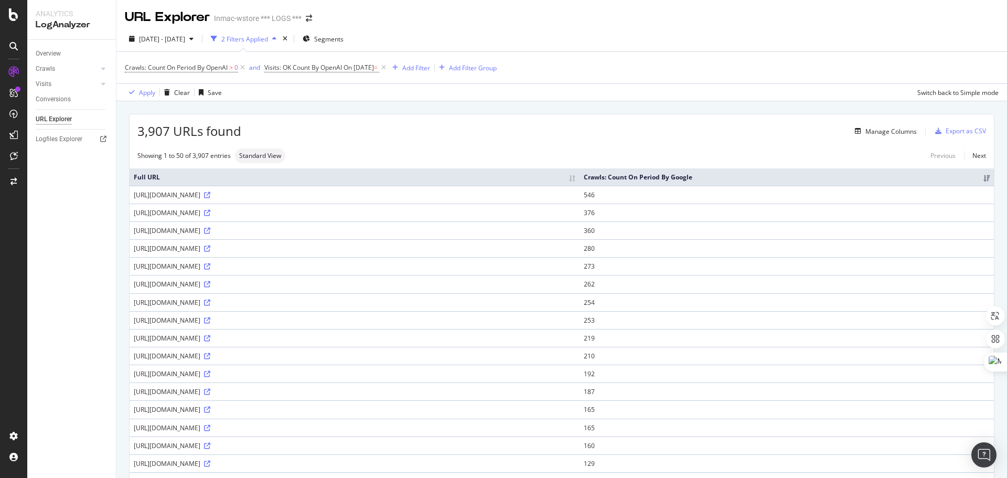
click at [581, 117] on div "3,907 URLs found Manage Columns Export as CSV" at bounding box center [562, 127] width 864 height 26
click at [881, 131] on div "Manage Columns" at bounding box center [890, 131] width 51 height 9
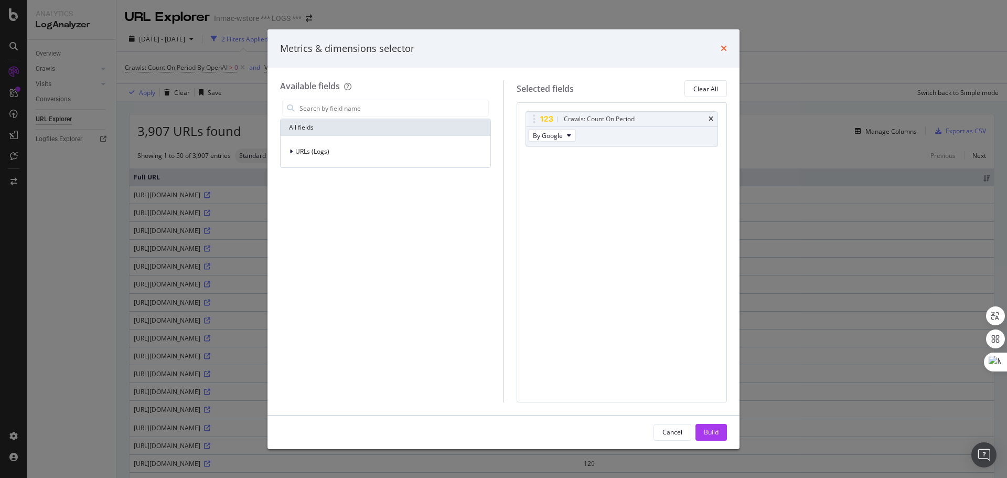
click at [726, 47] on icon "times" at bounding box center [724, 48] width 6 height 8
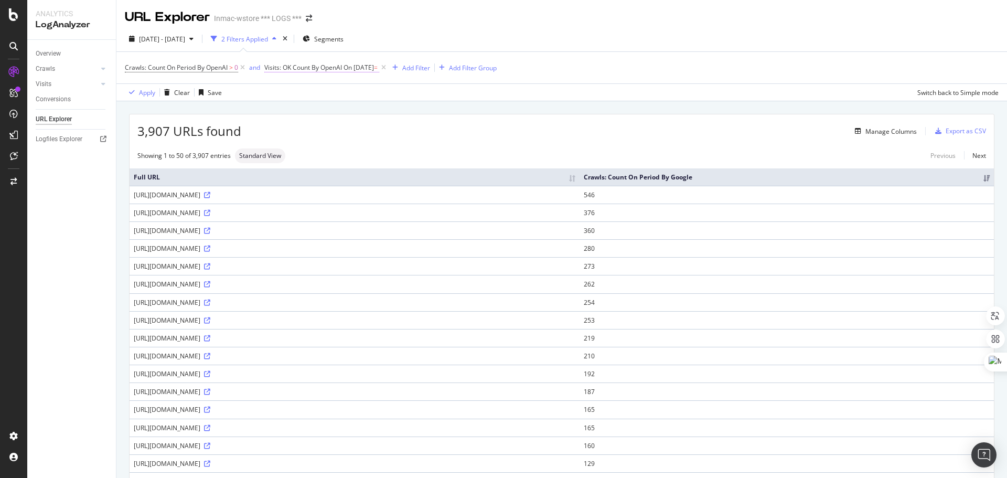
click at [315, 69] on span "Visits: OK Count By OpenAI" at bounding box center [303, 67] width 78 height 9
click at [305, 108] on icon at bounding box center [304, 109] width 7 height 6
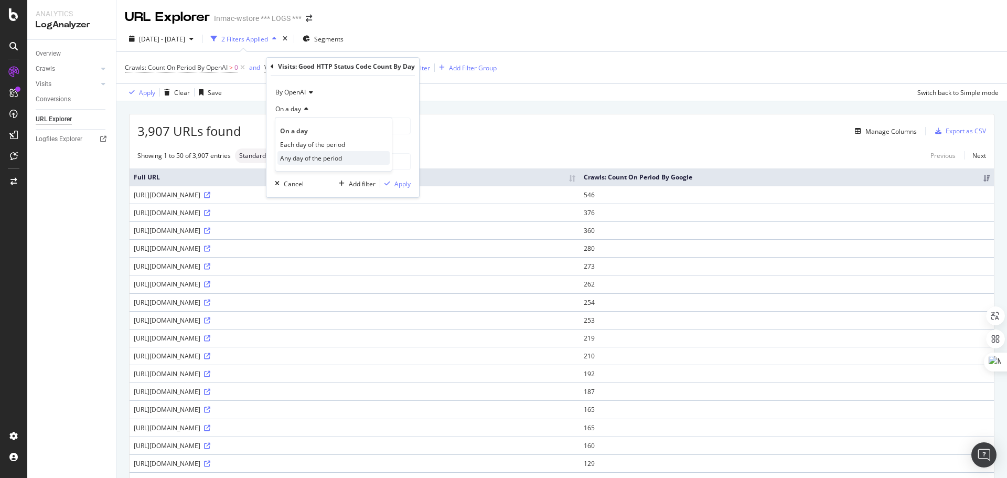
click at [345, 158] on div "Any day of the period" at bounding box center [333, 158] width 112 height 14
click at [302, 127] on icon at bounding box center [302, 126] width 7 height 6
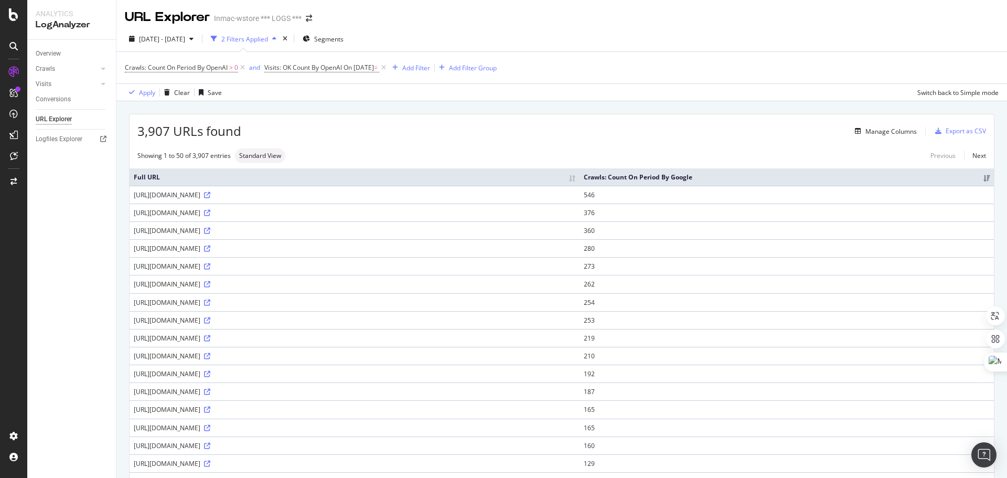
drag, startPoint x: 570, startPoint y: 117, endPoint x: 490, endPoint y: 143, distance: 84.4
click at [564, 117] on div "3,907 URLs found Manage Columns Export as CSV" at bounding box center [562, 127] width 864 height 26
click at [373, 69] on span "On 2025-07-30" at bounding box center [358, 67] width 30 height 9
click at [297, 107] on span "On a day" at bounding box center [288, 108] width 26 height 9
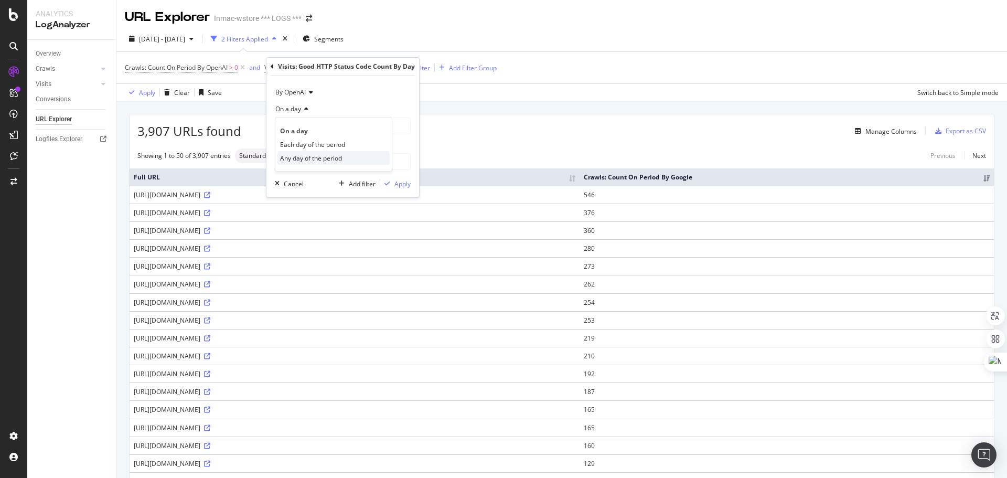
click at [313, 156] on span "Any day of the period" at bounding box center [311, 158] width 62 height 9
click at [292, 90] on span "By OpenAI" at bounding box center [290, 92] width 30 height 9
click at [502, 98] on div "Apply Clear Save Switch back to Simple mode" at bounding box center [561, 91] width 890 height 17
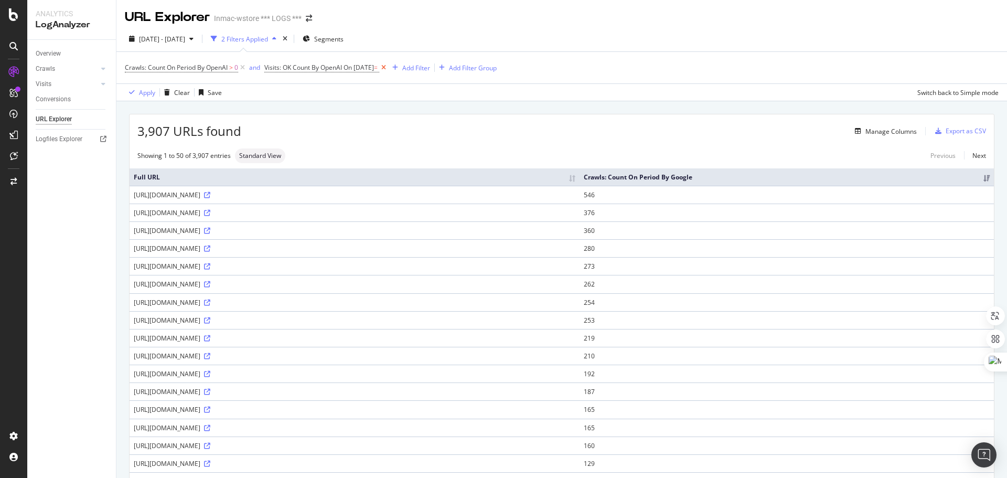
click at [388, 67] on icon at bounding box center [383, 67] width 9 height 10
click at [268, 70] on div "Add Filter" at bounding box center [275, 67] width 28 height 9
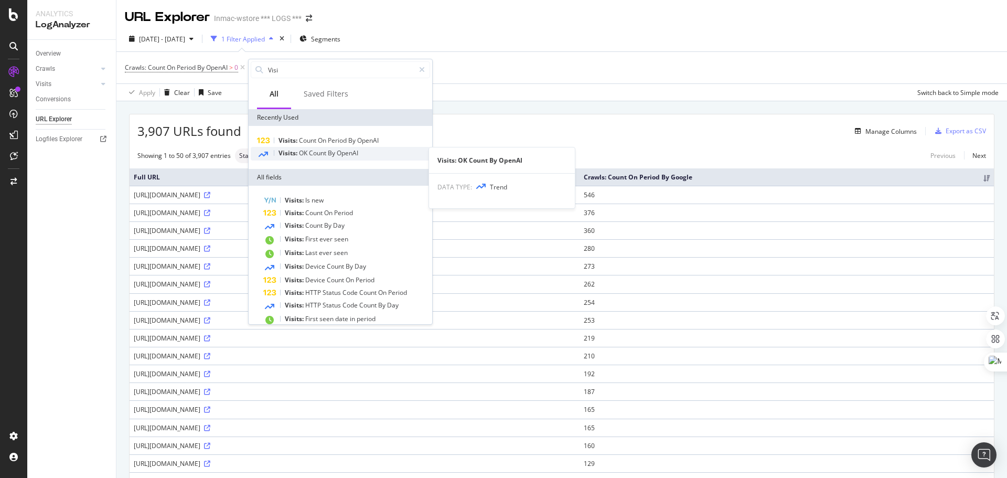
click at [349, 154] on span "OpenAI" at bounding box center [348, 152] width 22 height 9
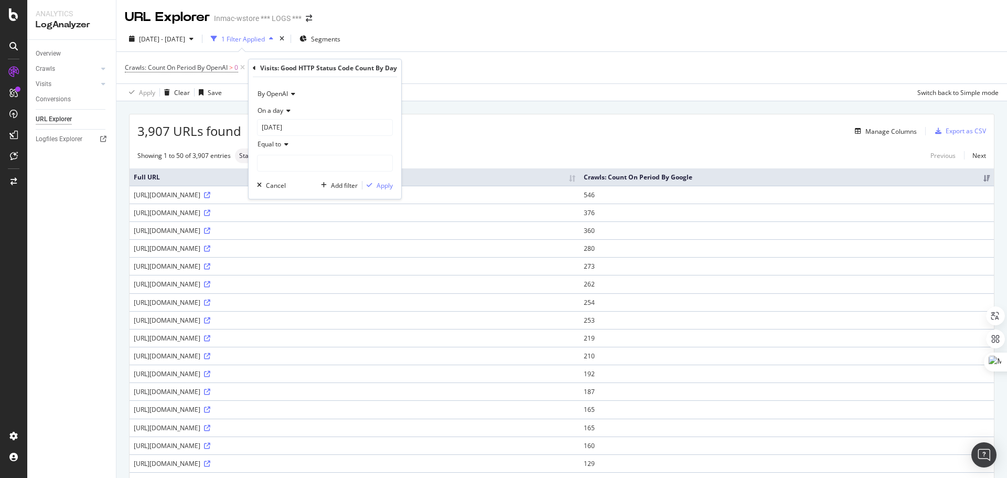
click at [282, 143] on icon at bounding box center [284, 144] width 7 height 6
click at [274, 192] on span "Less than" at bounding box center [276, 193] width 28 height 9
click at [287, 110] on icon at bounding box center [286, 111] width 7 height 6
click at [291, 145] on span "Each day of the period" at bounding box center [294, 146] width 65 height 9
click at [285, 127] on icon at bounding box center [288, 127] width 7 height 6
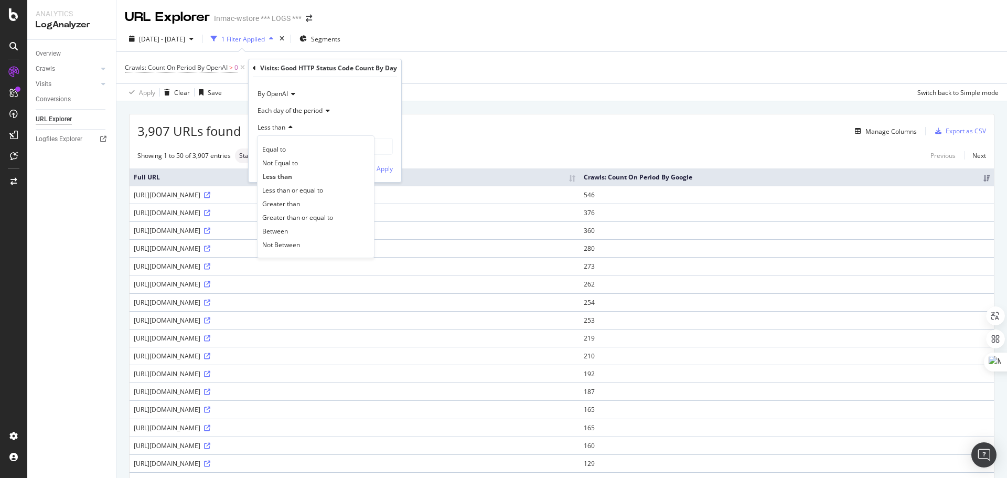
click at [339, 109] on div "Each day of the period" at bounding box center [325, 110] width 136 height 17
click at [305, 145] on span "Each day of the period" at bounding box center [297, 146] width 70 height 9
click at [292, 147] on input "number" at bounding box center [325, 146] width 136 height 17
click at [258, 170] on icon "button" at bounding box center [259, 168] width 5 height 6
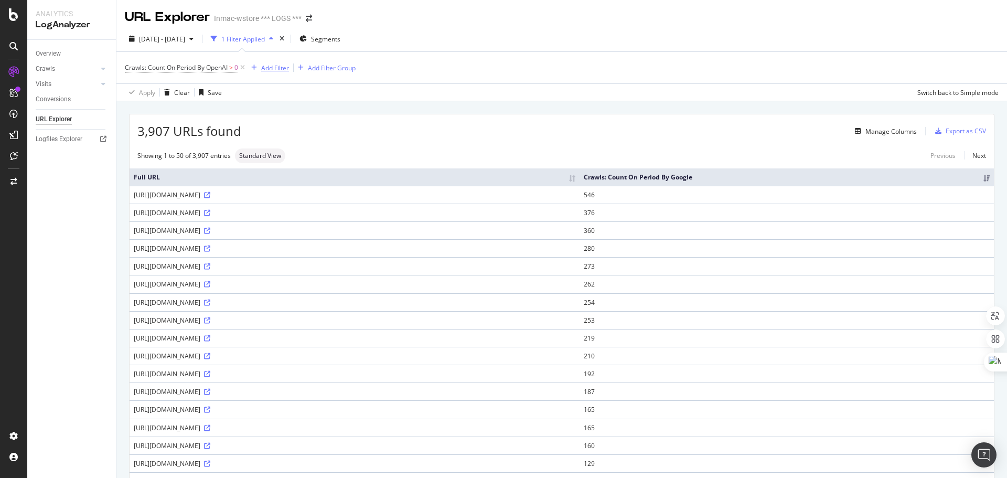
click at [270, 70] on div "Add Filter" at bounding box center [275, 67] width 28 height 9
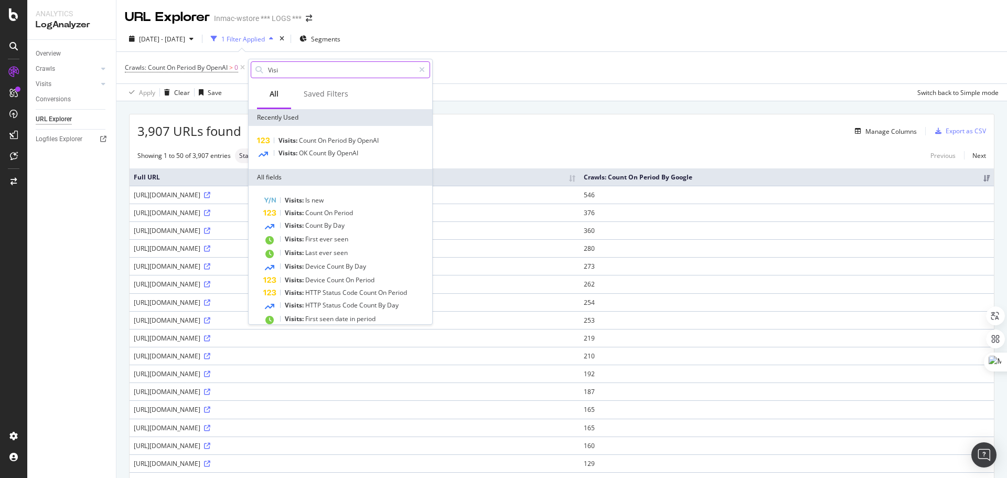
click at [300, 68] on input "Visi" at bounding box center [340, 70] width 147 height 16
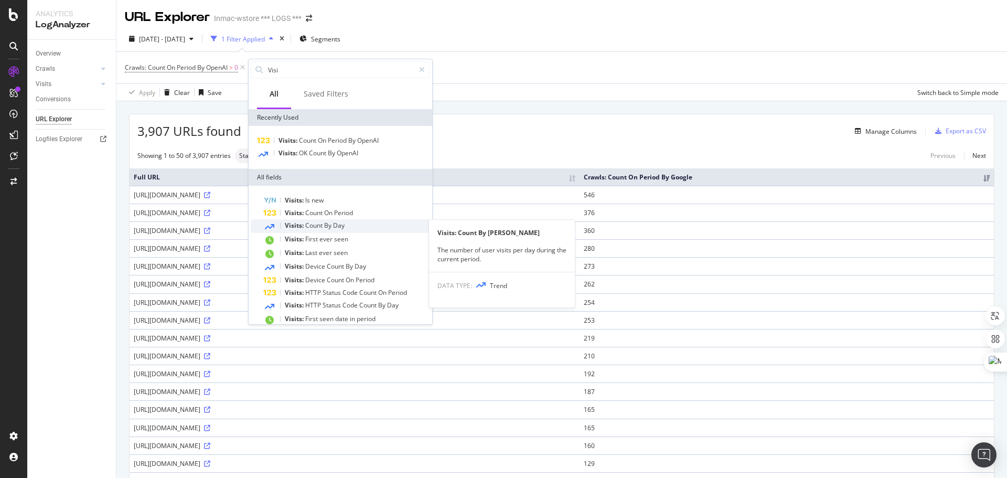
click at [265, 228] on icon at bounding box center [269, 226] width 9 height 8
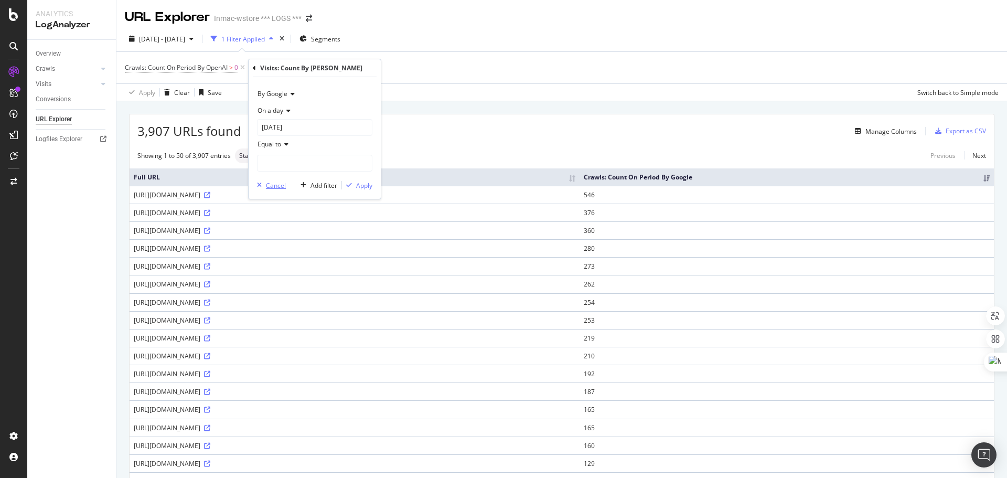
click at [275, 187] on div "Cancel" at bounding box center [276, 185] width 20 height 9
click at [269, 67] on div "Add Filter" at bounding box center [275, 67] width 28 height 9
click at [517, 91] on div "Apply Clear Save Switch back to Simple mode" at bounding box center [561, 91] width 890 height 17
click at [271, 71] on div "Add Filter" at bounding box center [275, 67] width 28 height 9
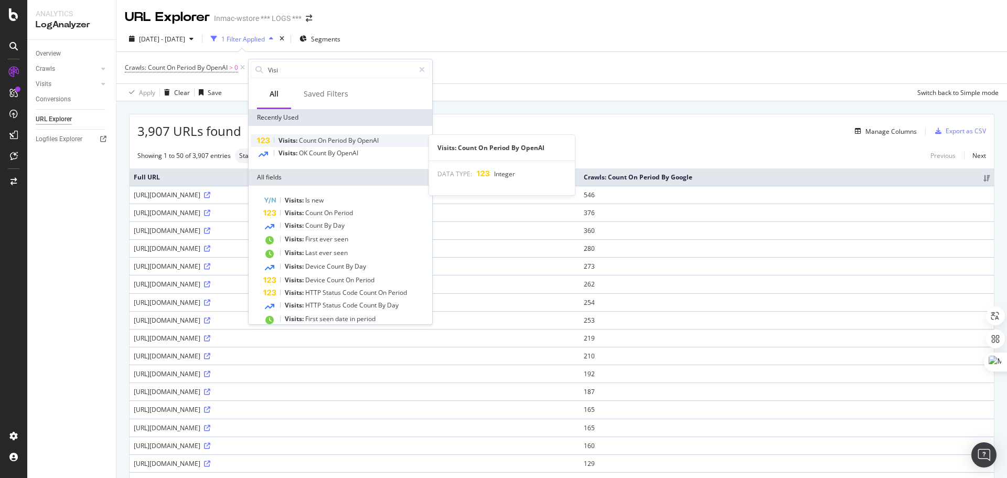
click at [333, 142] on span "Period" at bounding box center [338, 140] width 20 height 9
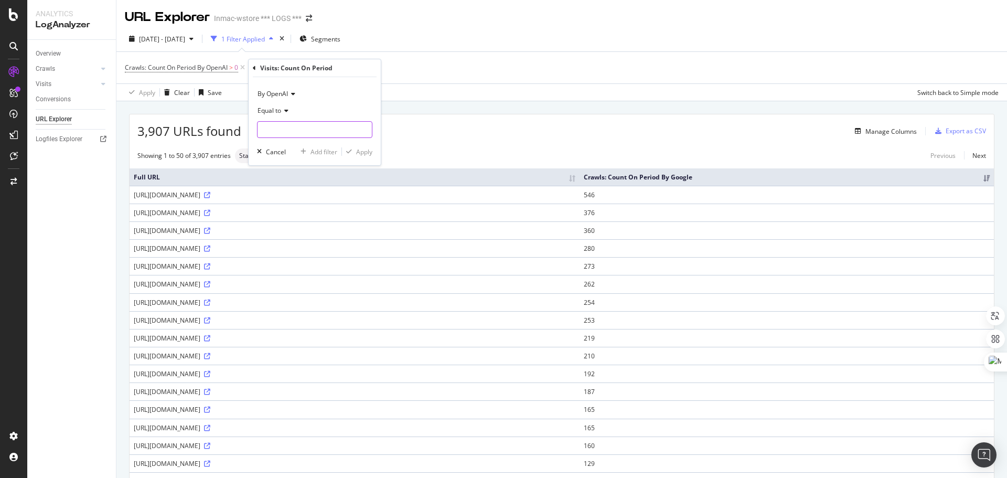
click at [312, 135] on input "number" at bounding box center [314, 129] width 115 height 17
type input "0"
click at [281, 104] on div "Equal to" at bounding box center [314, 110] width 115 height 17
click at [303, 186] on div "Greater than" at bounding box center [316, 187] width 112 height 14
click at [286, 135] on input "number" at bounding box center [314, 129] width 115 height 17
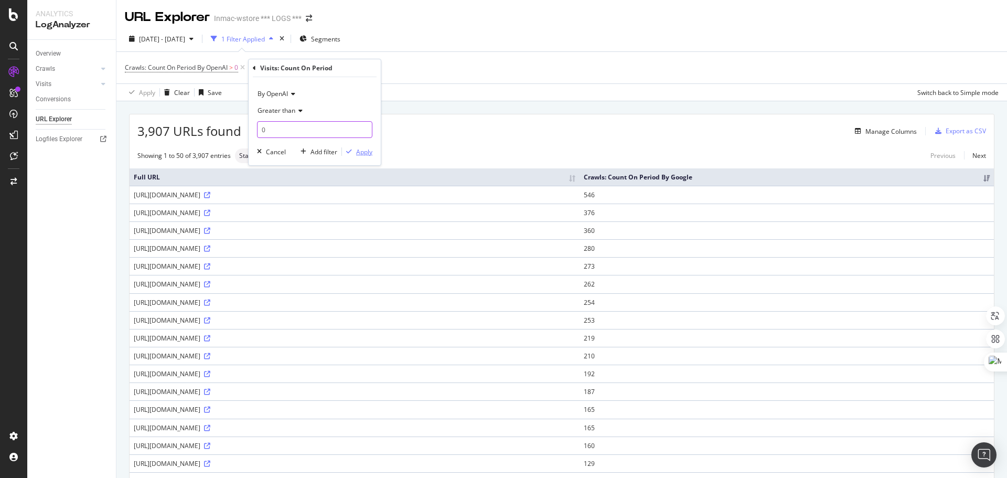
type input "0"
click at [367, 152] on div "Apply" at bounding box center [364, 151] width 16 height 9
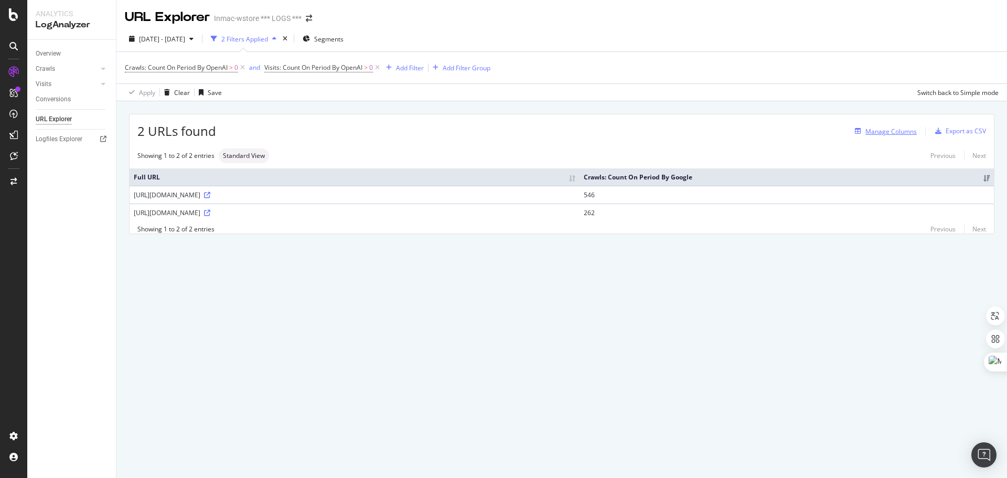
click at [899, 133] on div "Manage Columns" at bounding box center [890, 131] width 51 height 9
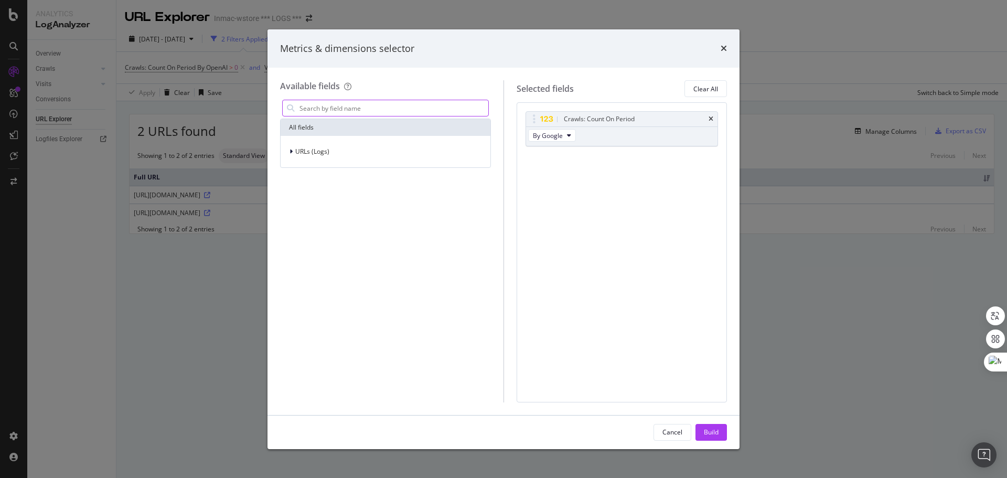
click at [416, 108] on input "modal" at bounding box center [393, 108] width 190 height 16
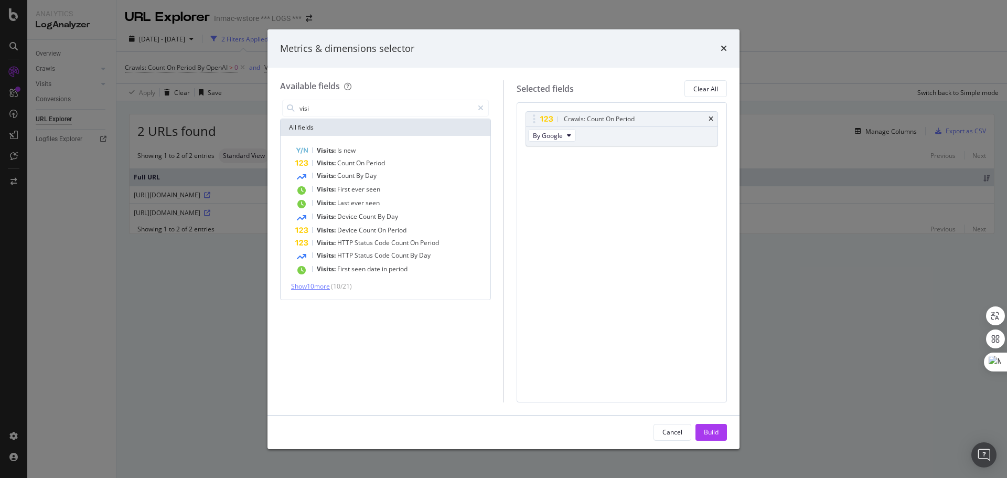
type input "visi"
click at [325, 283] on span "Show 10 more" at bounding box center [310, 286] width 39 height 9
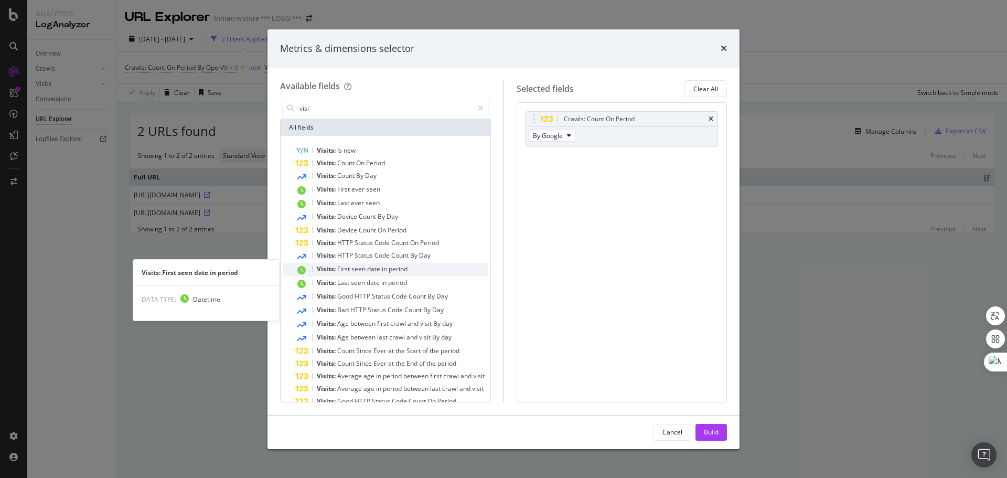
scroll to position [29, 0]
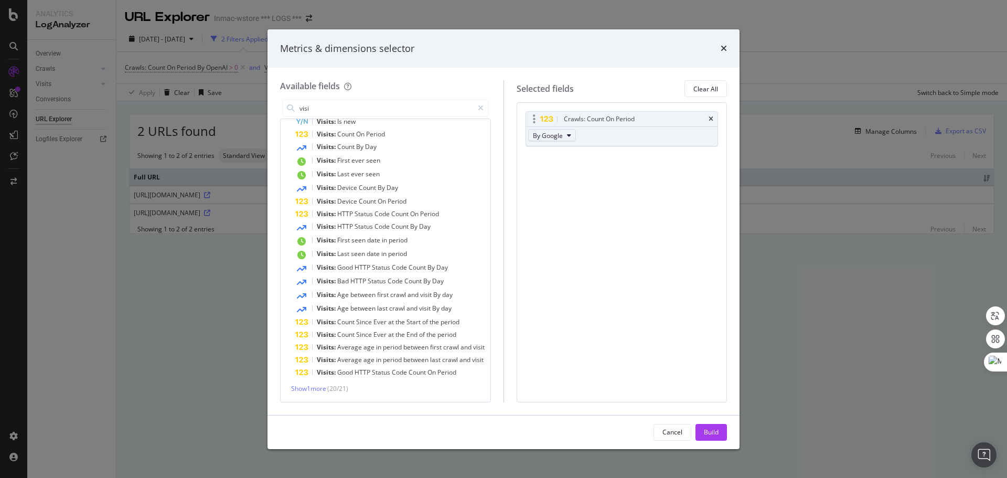
click at [566, 137] on button "By Google" at bounding box center [552, 135] width 48 height 13
click at [691, 189] on div "Crawls: Count On Period By Google You can use this field as a To pick up a drag…" at bounding box center [622, 251] width 211 height 299
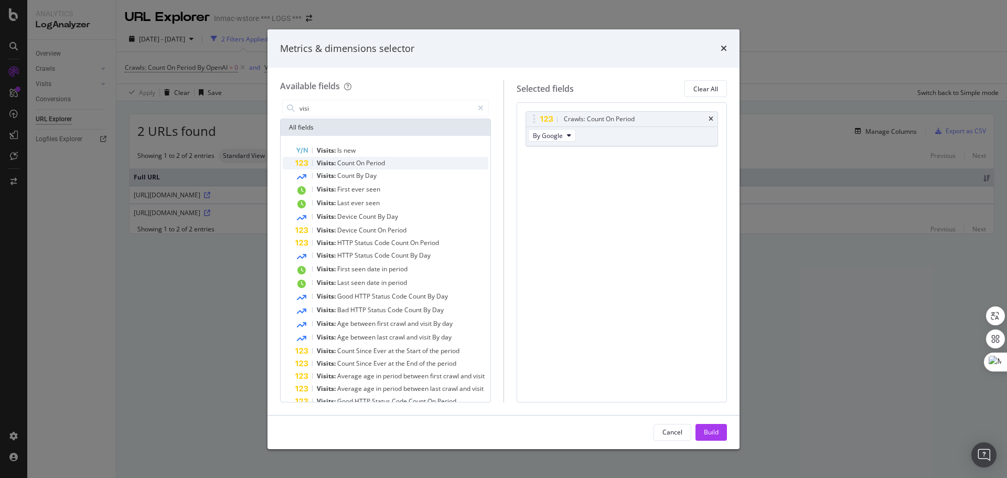
click at [361, 162] on span "On" at bounding box center [361, 162] width 10 height 9
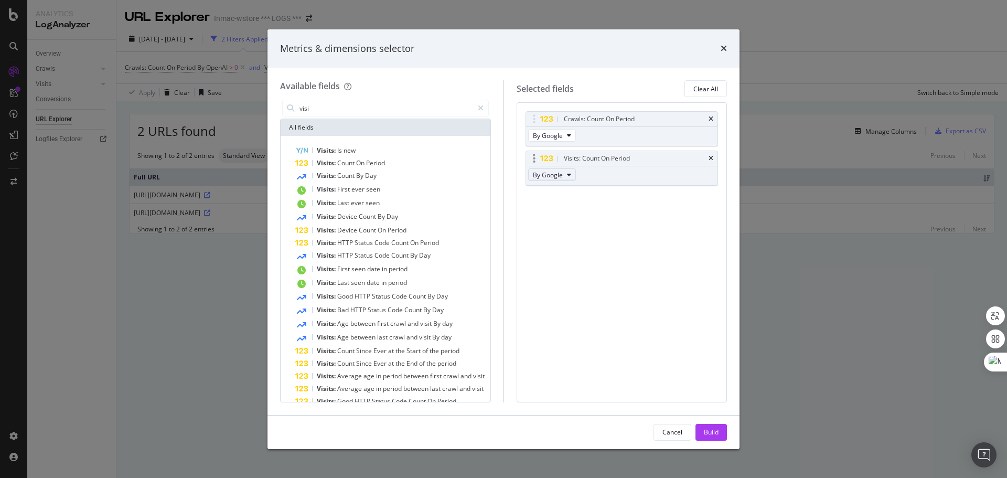
click at [563, 173] on span "By Google" at bounding box center [548, 174] width 30 height 9
click at [658, 212] on div "Crawls: Count On Period By Google Visits: Count On Period By Google You can use…" at bounding box center [622, 251] width 211 height 299
click at [569, 143] on div "By Google" at bounding box center [553, 136] width 54 height 19
click at [569, 142] on button "By Google" at bounding box center [552, 135] width 48 height 13
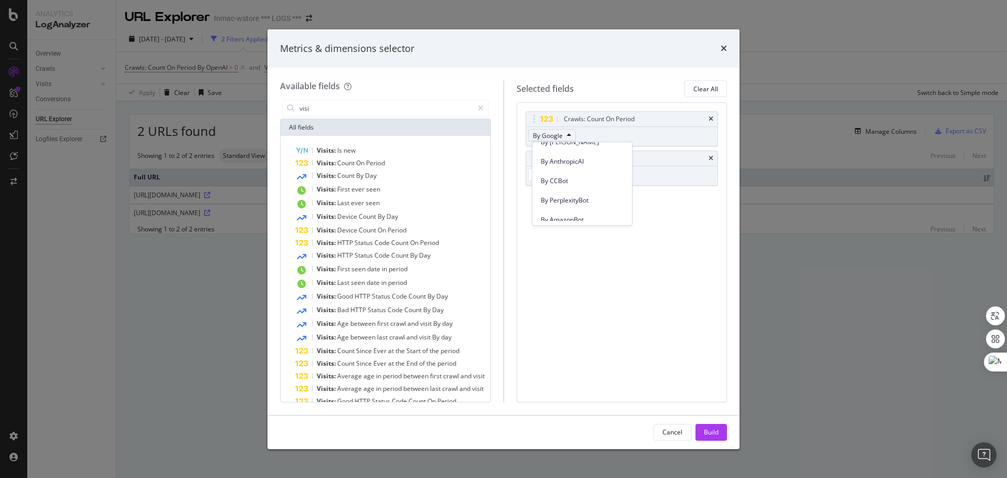
click at [656, 314] on div "Crawls: Count On Period By Google Visits: Count On Period By Google You can use…" at bounding box center [622, 251] width 211 height 299
click at [563, 180] on button "By Google" at bounding box center [552, 174] width 48 height 13
click at [577, 231] on span "By OpenAI" at bounding box center [570, 232] width 58 height 9
click at [711, 431] on div "Build" at bounding box center [711, 431] width 15 height 9
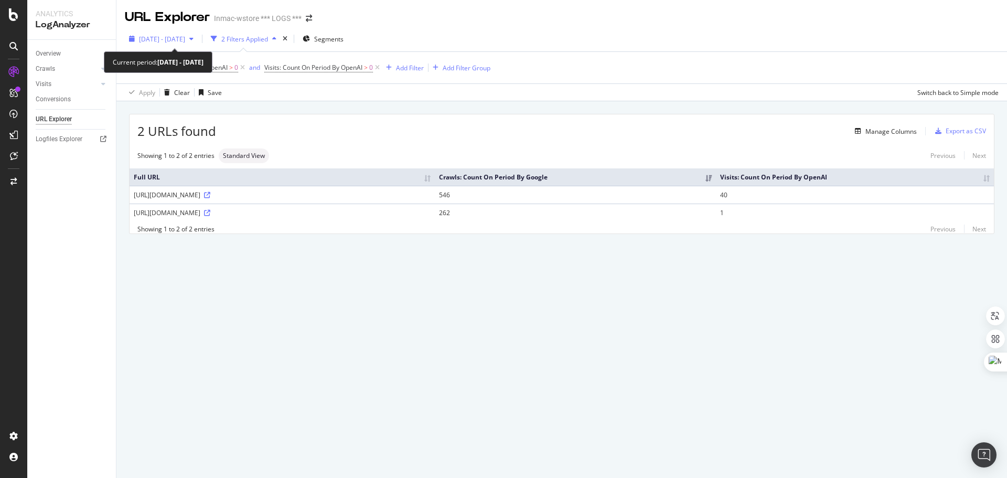
click at [185, 39] on span "[DATE] - [DATE]" at bounding box center [162, 39] width 46 height 9
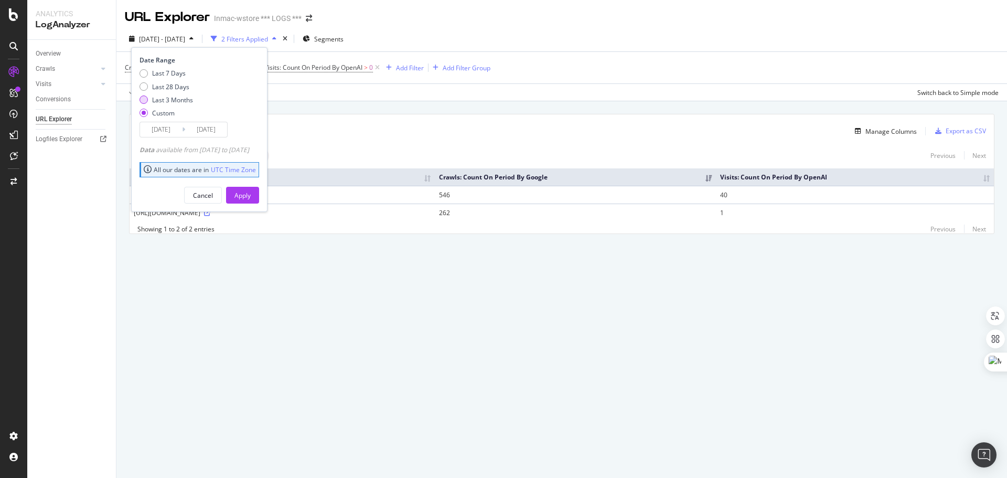
click at [145, 102] on div "Last 3 Months" at bounding box center [143, 99] width 8 height 8
type input "2025/05/29"
click at [251, 198] on div "Apply" at bounding box center [242, 195] width 16 height 9
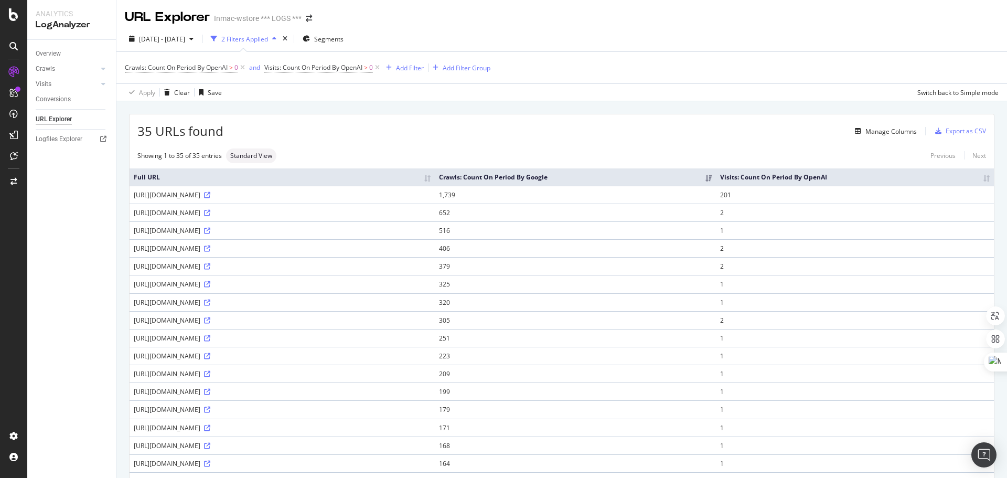
click at [540, 122] on div "35 URLs found Manage Columns Export as CSV" at bounding box center [562, 127] width 864 height 26
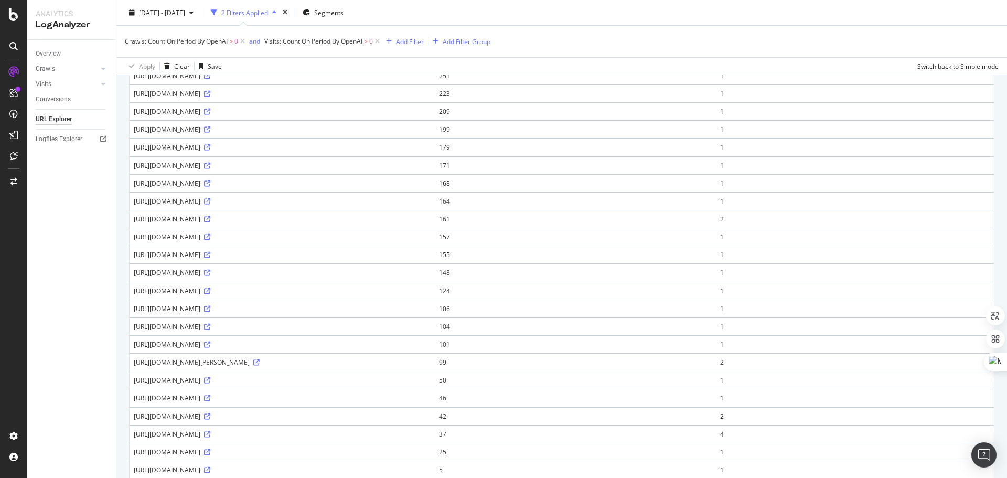
scroll to position [392, 0]
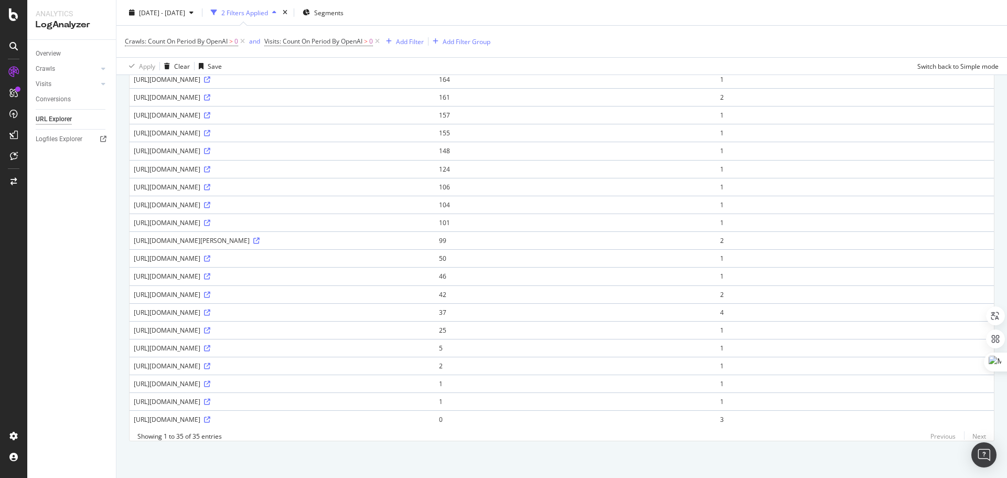
click at [238, 415] on div "https://www.inmac-wstore.com/imagesportal/fr/localisation/4/images/cmcpage/3768…" at bounding box center [282, 419] width 297 height 9
click at [289, 397] on div "https://www.inmac-wstore.com/interview-enjeux-telecommunications-entreprise/cp3…" at bounding box center [282, 401] width 297 height 9
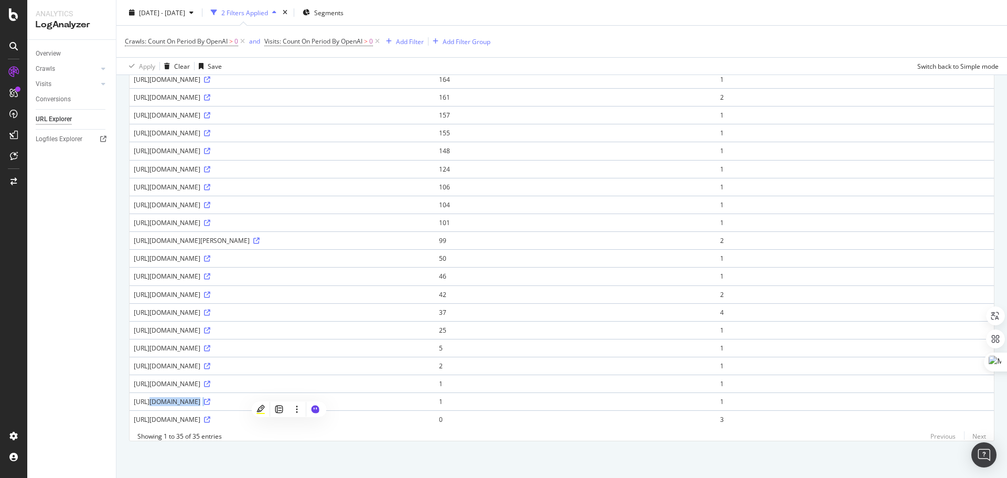
click at [255, 397] on div "https://www.inmac-wstore.com/interview-enjeux-telecommunications-entreprise/cp3…" at bounding box center [282, 401] width 297 height 9
click at [281, 379] on div "https://www.inmac-wstore.com/les-nouveaux-enjeux-d-une-infrastructure-moderne-a…" at bounding box center [282, 383] width 297 height 9
click at [334, 379] on div "https://www.inmac-wstore.com/les-nouveaux-enjeux-d-une-infrastructure-moderne-a…" at bounding box center [282, 383] width 297 height 9
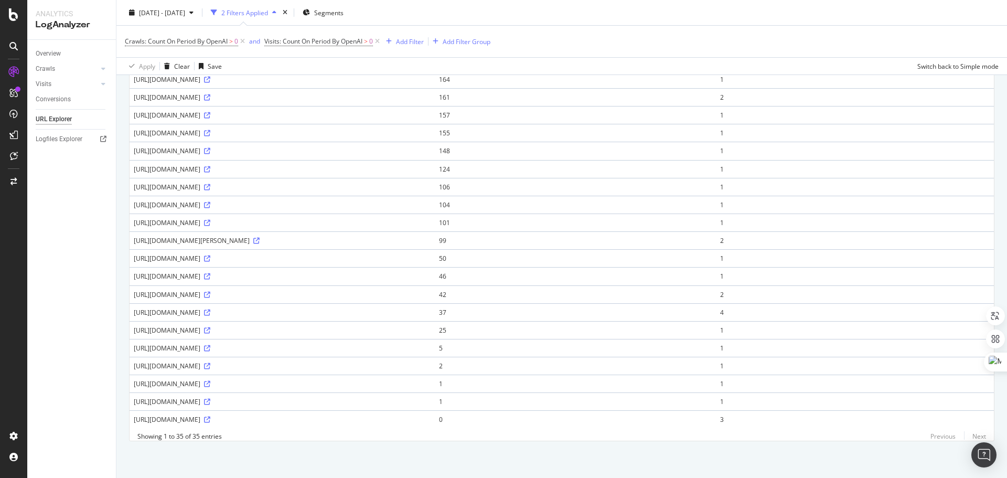
click at [334, 379] on div "https://www.inmac-wstore.com/les-nouveaux-enjeux-d-une-infrastructure-moderne-a…" at bounding box center [282, 383] width 297 height 9
click at [266, 361] on div "https://www.inmac-wstore.com/testeur-reseau/c1392.htm?m=3579" at bounding box center [282, 365] width 297 height 9
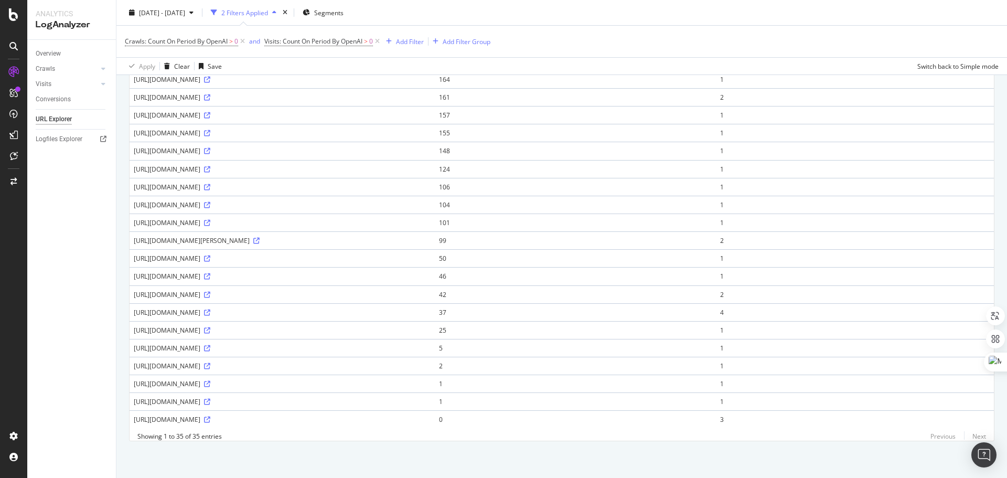
click at [341, 308] on div "https://www.inmac-wstore.com/imagesportal/fr/localisation/4/images/cmcpage/3822…" at bounding box center [282, 312] width 297 height 9
click at [431, 254] on div "https://www.inmac-wstore.com/lenovo-thinkpad-t14-gen-5-14-amd-ryzen-7-pro-8840u…" at bounding box center [282, 258] width 297 height 9
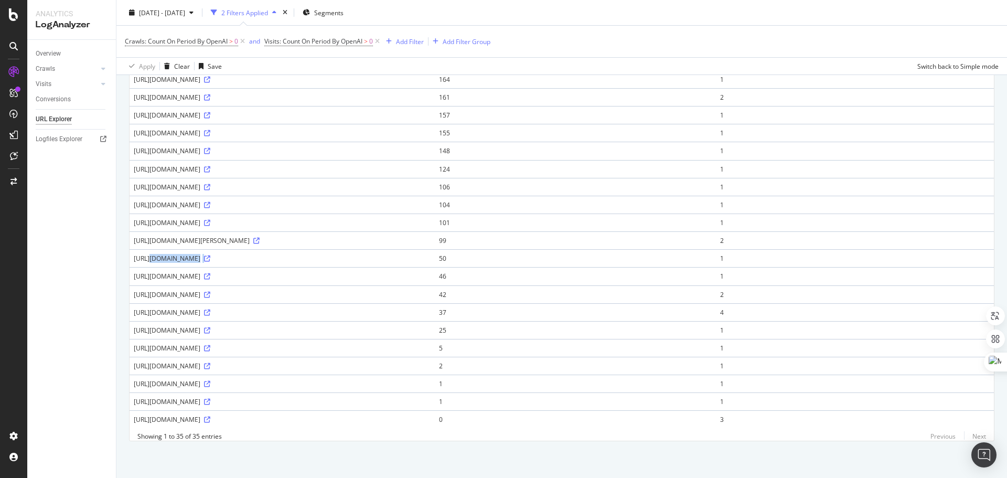
click at [431, 254] on div "https://www.inmac-wstore.com/lenovo-thinkpad-t14-gen-5-14-amd-ryzen-7-pro-8840u…" at bounding box center [282, 258] width 297 height 9
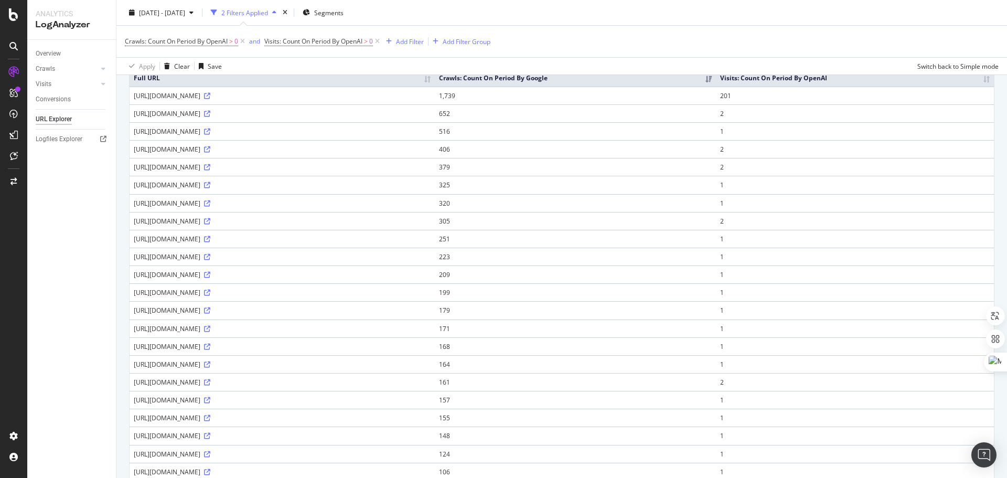
scroll to position [0, 0]
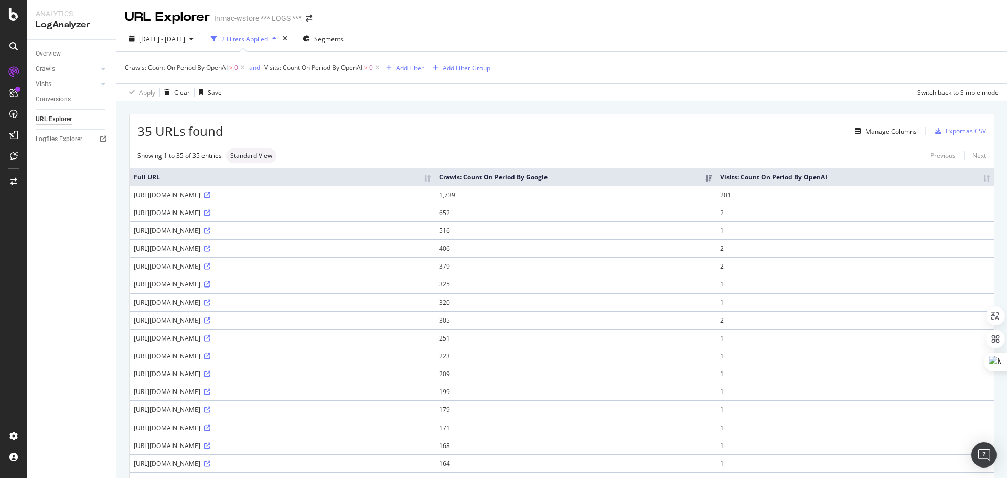
click at [390, 248] on div "https://www.inmac-wstore.com/sandisk-extreme-portable-ssd-1-to-usb-3-2-gen-2/p7…" at bounding box center [282, 248] width 297 height 9
click at [356, 245] on div "https://www.inmac-wstore.com/sandisk-extreme-portable-ssd-1-to-usb-3-2-gen-2/p7…" at bounding box center [282, 248] width 297 height 9
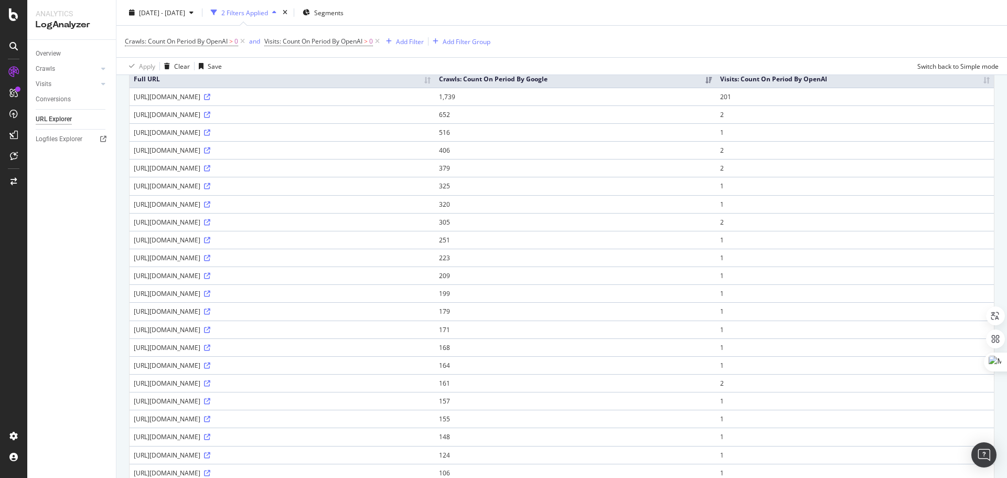
scroll to position [105, 0]
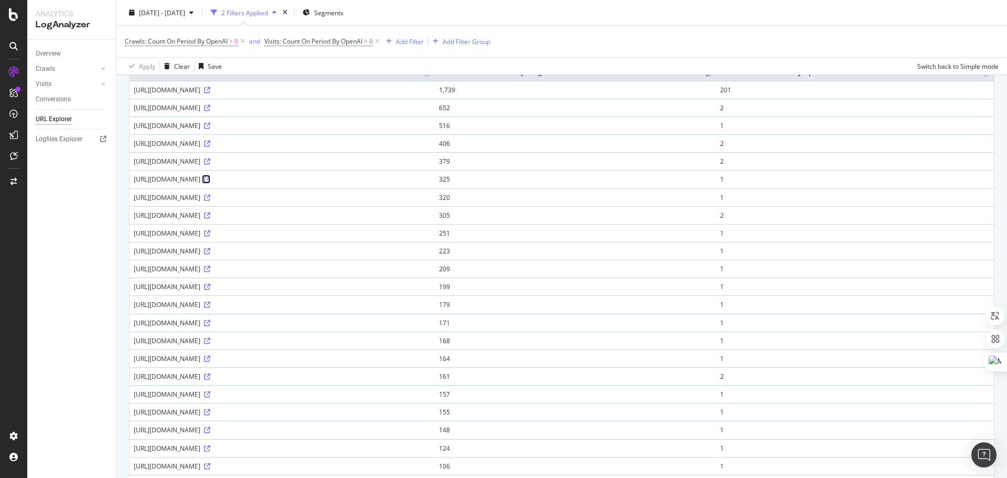
click at [210, 181] on icon at bounding box center [207, 179] width 6 height 6
drag, startPoint x: 154, startPoint y: 307, endPoint x: 175, endPoint y: 305, distance: 21.0
click at [175, 305] on div "https://inmac-wstore.com/" at bounding box center [282, 304] width 297 height 9
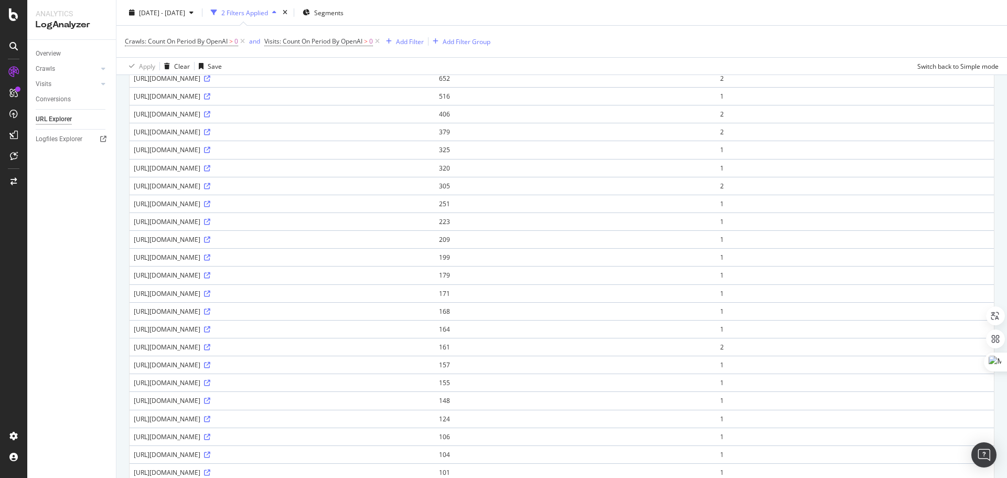
scroll to position [157, 0]
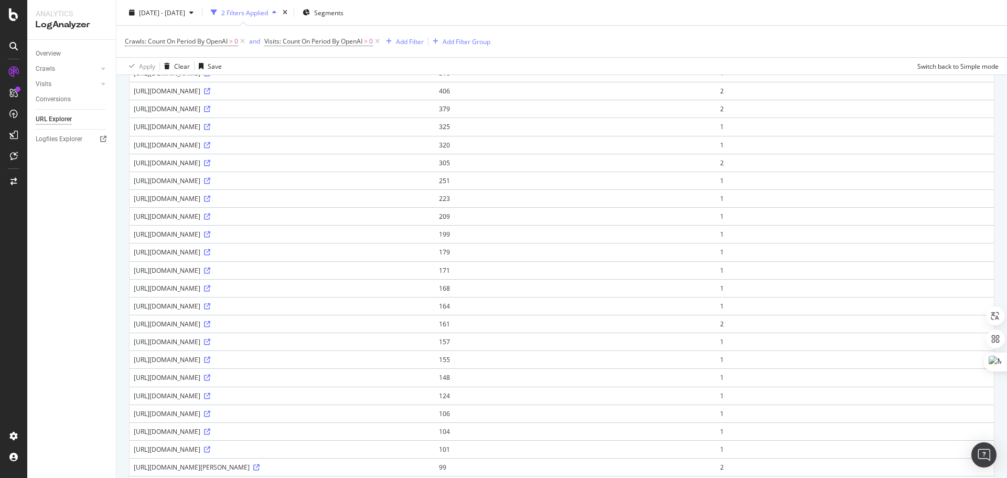
click at [162, 254] on div "https://inmac-wstore.com/" at bounding box center [282, 252] width 297 height 9
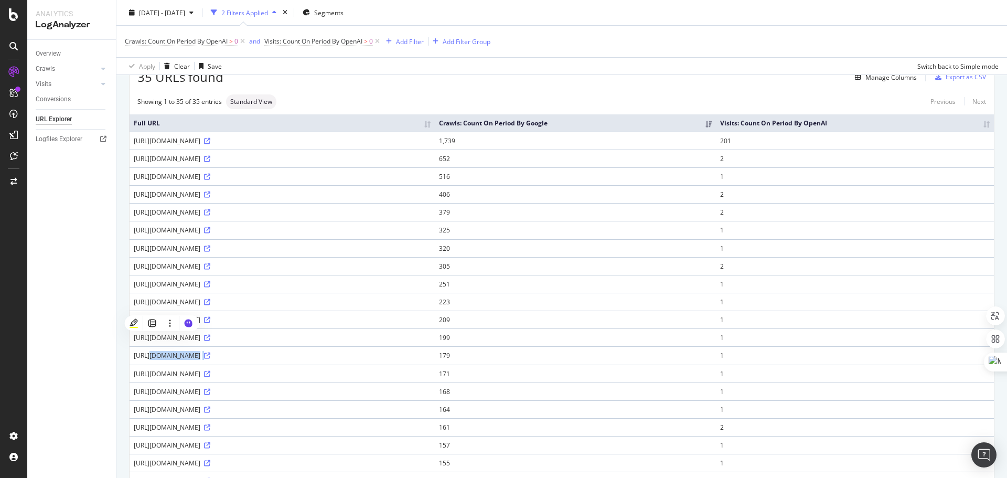
scroll to position [105, 0]
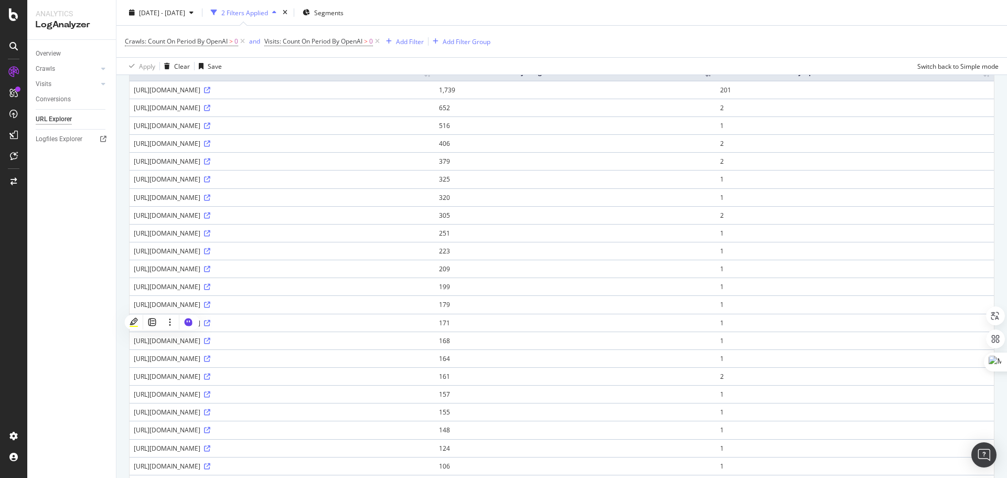
click at [249, 288] on div "https://www.inmac-wstore.com/lenovo-thinkbook-16-g7-iml-16-intel-core-ultra-7-1…" at bounding box center [282, 286] width 297 height 9
click at [426, 265] on div "https://www.inmac-wstore.com/lenovo-thinkpad-x1-carbon-gen-12-14-intel-core-ult…" at bounding box center [282, 268] width 297 height 9
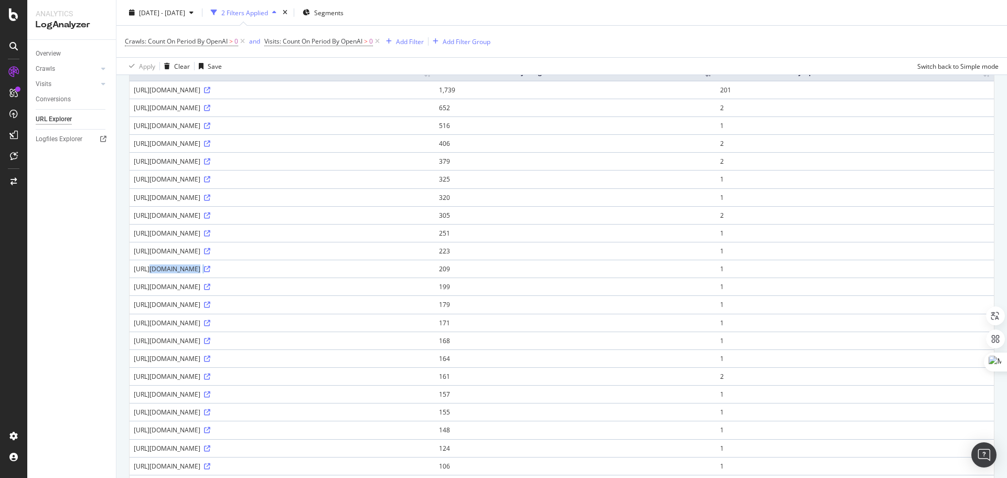
click at [426, 265] on div "https://www.inmac-wstore.com/lenovo-thinkpad-x1-carbon-gen-12-14-intel-core-ult…" at bounding box center [282, 268] width 297 height 9
click at [330, 254] on div "https://www.inmac-wstore.com/tp-link-tl-wpa8635p-kit-v3-wi-fi-kit-kit-d-adaptat…" at bounding box center [282, 250] width 297 height 9
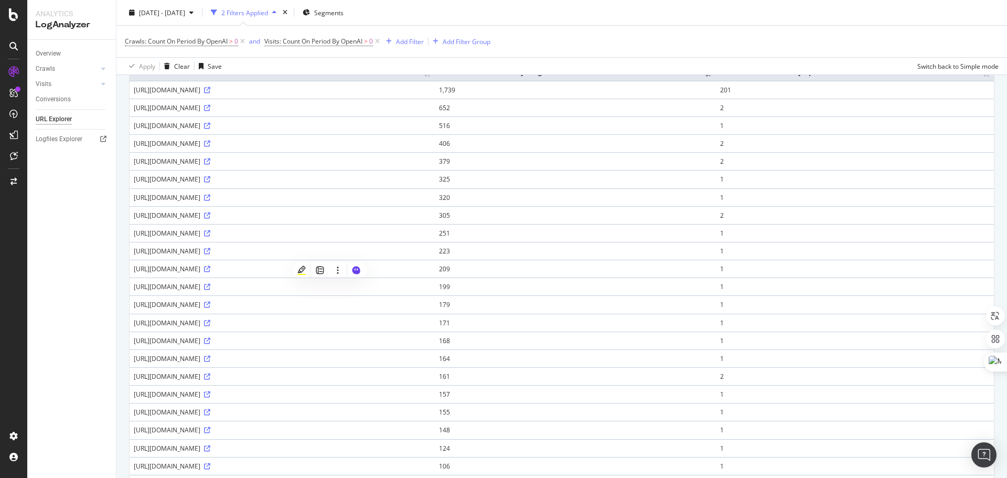
click at [296, 231] on div "https://www.inmac-wstore.com/lenovo-thinkpad-t16-gen-3-ai-ready-16-intel-core-u…" at bounding box center [282, 233] width 297 height 9
click at [393, 235] on div "https://www.inmac-wstore.com/lenovo-thinkpad-t16-gen-3-ai-ready-16-intel-core-u…" at bounding box center [282, 233] width 297 height 9
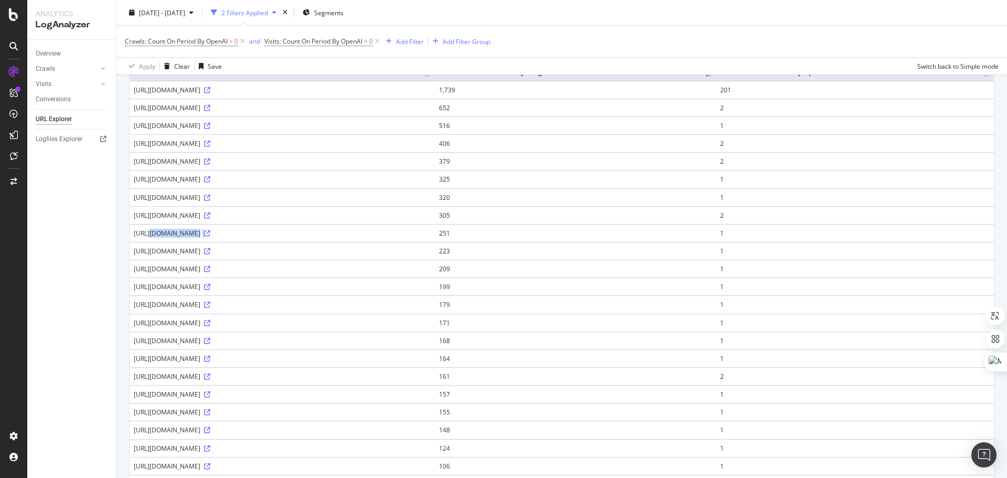
click at [393, 235] on div "https://www.inmac-wstore.com/lenovo-thinkpad-t16-gen-3-ai-ready-16-intel-core-u…" at bounding box center [282, 233] width 297 height 9
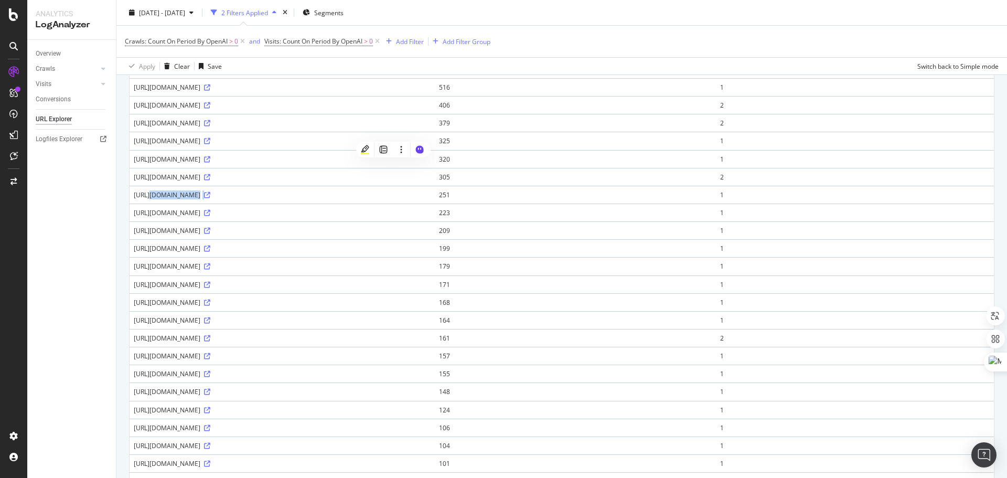
scroll to position [25, 0]
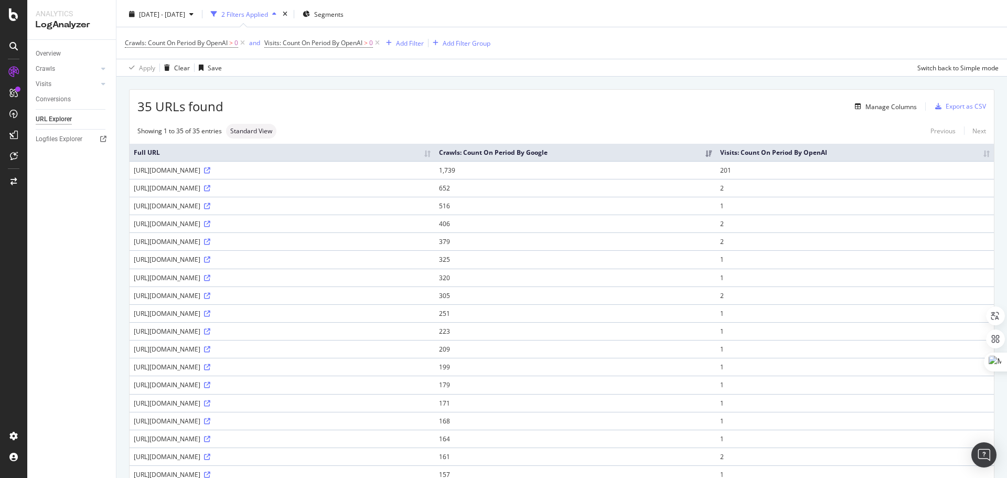
click at [312, 221] on div "https://www.inmac-wstore.com/sandisk-extreme-portable-ssd-1-to-usb-3-2-gen-2/p7…" at bounding box center [282, 223] width 297 height 9
click at [268, 224] on div "https://www.inmac-wstore.com/sandisk-extreme-portable-ssd-1-to-usb-3-2-gen-2/p7…" at bounding box center [282, 223] width 297 height 9
click at [260, 225] on div "https://www.inmac-wstore.com/sandisk-extreme-portable-ssd-1-to-usb-3-2-gen-2/p7…" at bounding box center [282, 223] width 297 height 9
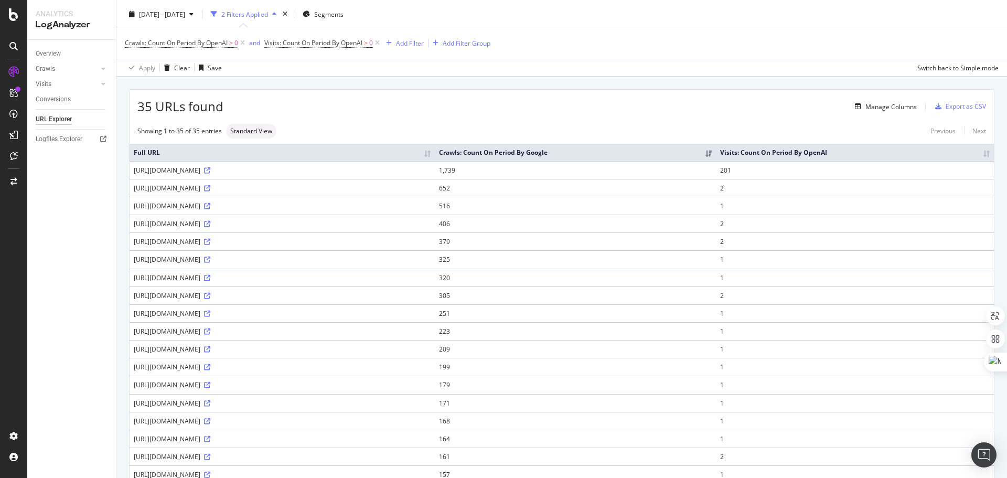
click at [260, 225] on div "https://www.inmac-wstore.com/sandisk-extreme-portable-ssd-1-to-usb-3-2-gen-2/p7…" at bounding box center [282, 223] width 297 height 9
copy div "https://www.inmac-wstore.com/sandisk-extreme-portable-ssd-1-to-usb-3-2-gen-2/p7…"
click at [210, 222] on icon at bounding box center [207, 224] width 6 height 6
click at [435, 146] on th "Full URL" at bounding box center [282, 152] width 305 height 17
